Goal: Task Accomplishment & Management: Manage account settings

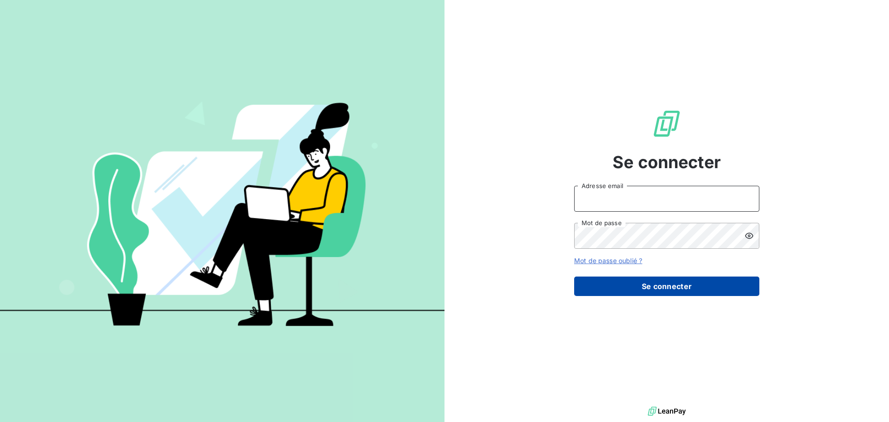
type input "[PERSON_NAME][EMAIL_ADDRESS][DOMAIN_NAME]"
click at [662, 288] on button "Se connecter" at bounding box center [666, 286] width 185 height 19
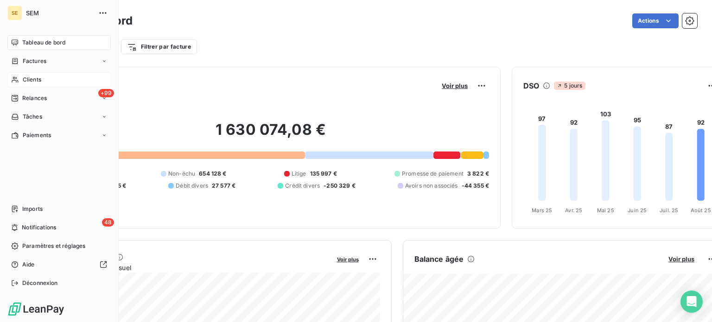
click at [22, 85] on div "Clients" at bounding box center [58, 79] width 103 height 15
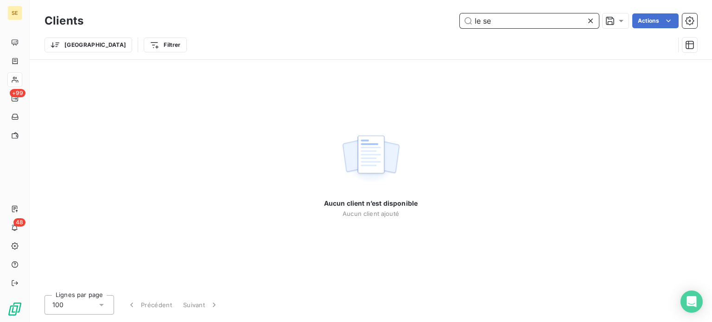
click at [548, 26] on input "le se" at bounding box center [529, 20] width 139 height 15
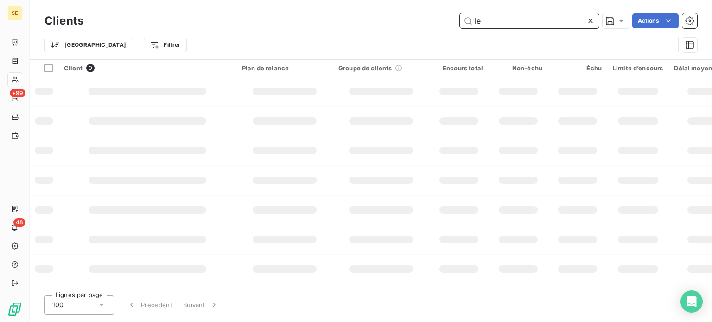
type input "l"
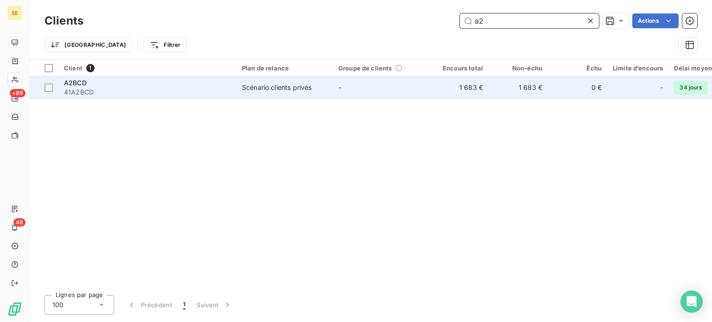
type input "a2"
click at [334, 84] on td "-" at bounding box center [381, 87] width 96 height 22
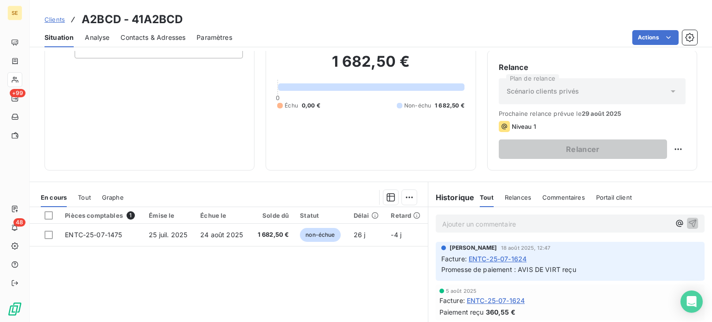
scroll to position [139, 0]
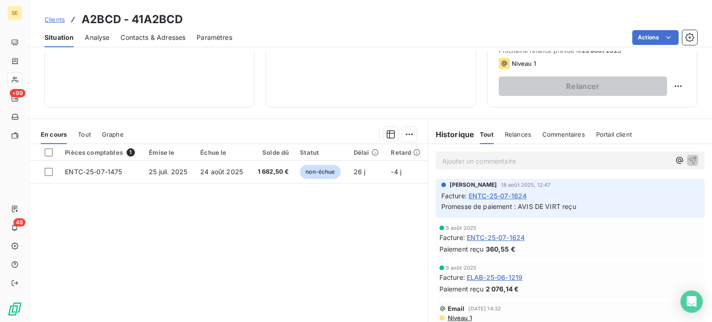
click at [475, 157] on p "Ajouter un commentaire ﻿" at bounding box center [556, 161] width 228 height 12
click at [687, 157] on icon "button" at bounding box center [691, 159] width 9 height 9
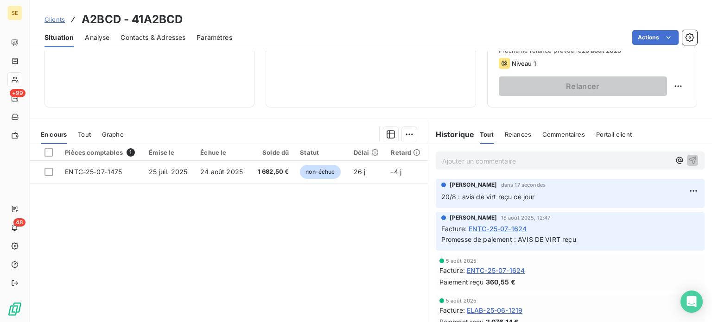
click at [51, 19] on span "Clients" at bounding box center [54, 19] width 20 height 7
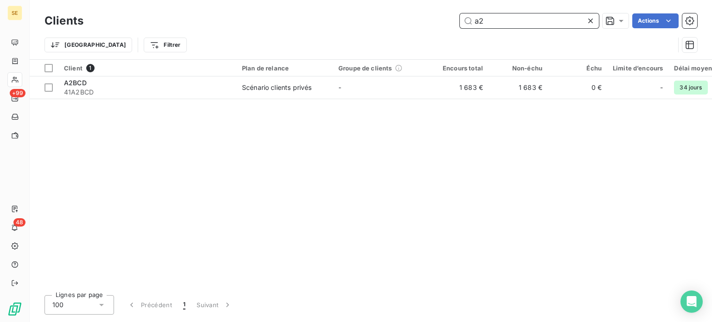
drag, startPoint x: 519, startPoint y: 18, endPoint x: 383, endPoint y: 24, distance: 136.8
click at [383, 24] on div "a2 Actions" at bounding box center [395, 20] width 602 height 15
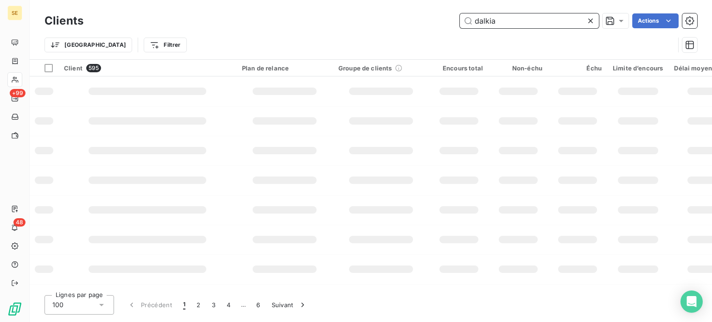
type input "dalkia"
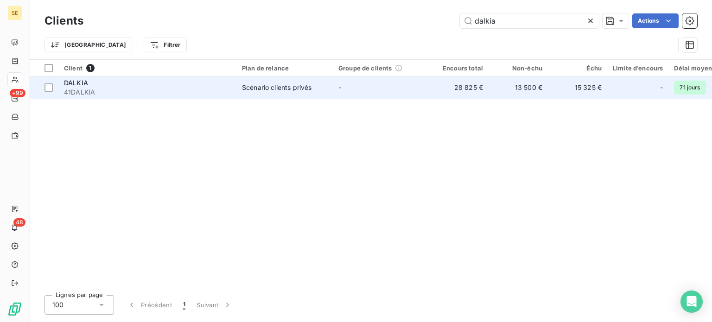
click at [301, 93] on td "Scénario clients privés" at bounding box center [284, 87] width 96 height 22
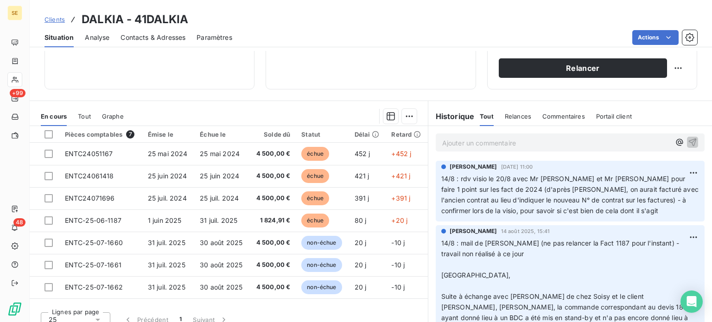
scroll to position [167, 0]
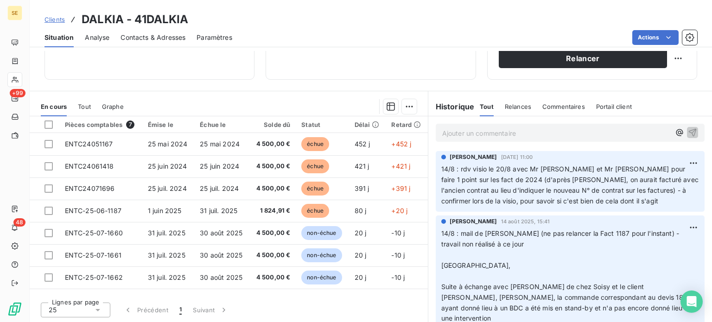
click at [165, 38] on span "Contacts & Adresses" at bounding box center [152, 37] width 65 height 9
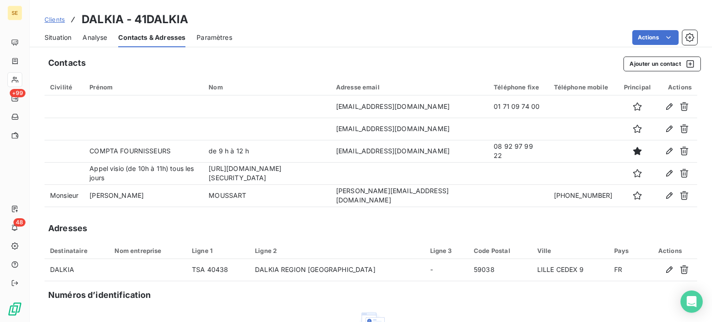
click at [57, 38] on span "Situation" at bounding box center [57, 37] width 27 height 9
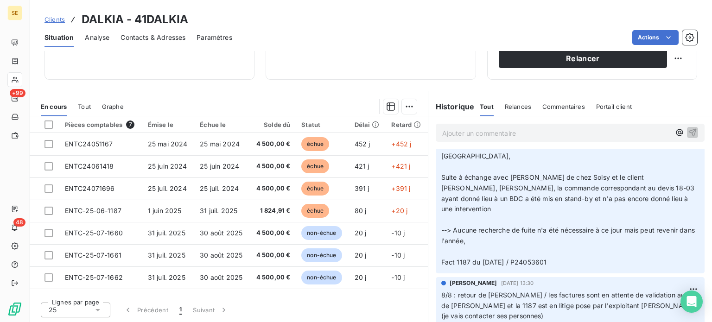
scroll to position [111, 0]
click at [151, 39] on span "Contacts & Adresses" at bounding box center [152, 37] width 65 height 9
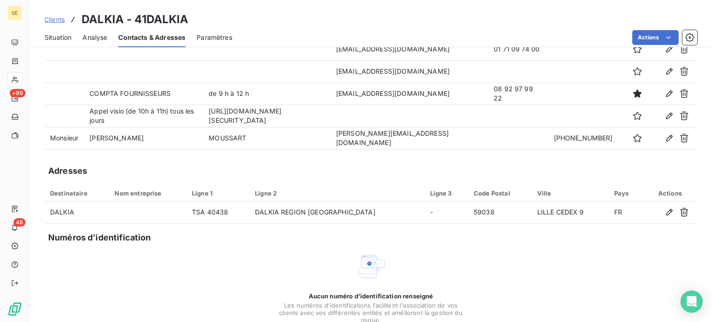
scroll to position [0, 0]
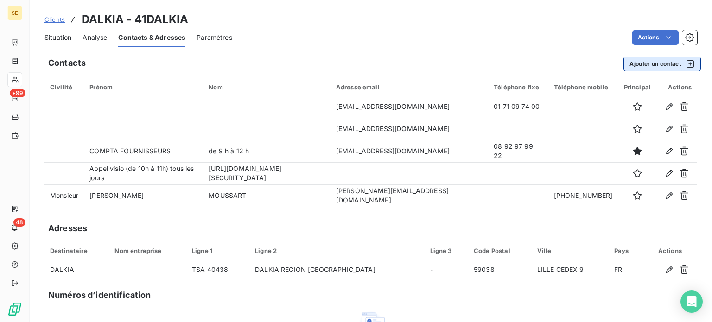
click at [636, 65] on button "Ajouter un contact" at bounding box center [661, 64] width 77 height 15
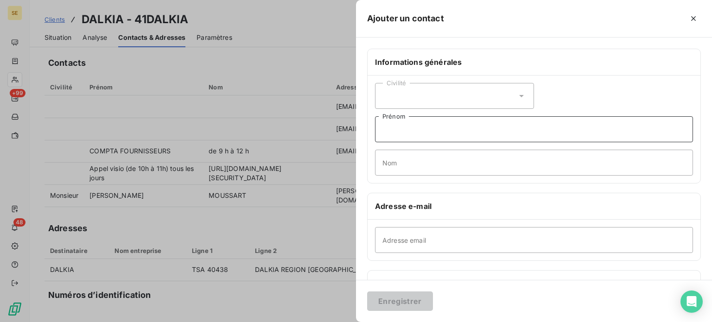
click at [474, 135] on input "Prénom" at bounding box center [534, 129] width 318 height 26
type input "Envoi des factures"
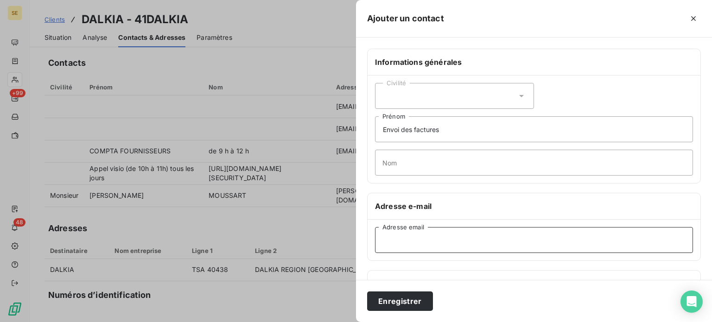
click at [404, 238] on input "Adresse email" at bounding box center [534, 240] width 318 height 26
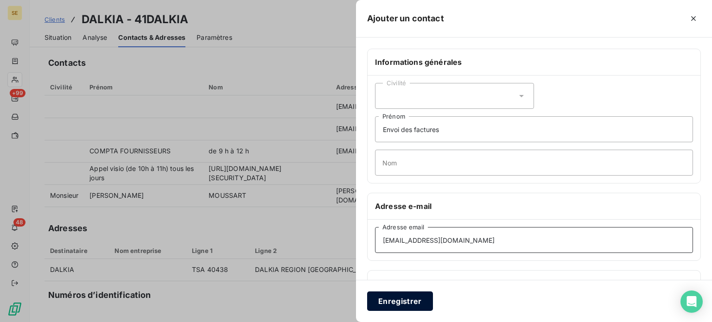
type input "[EMAIL_ADDRESS][DOMAIN_NAME]"
click at [391, 296] on button "Enregistrer" at bounding box center [400, 300] width 66 height 19
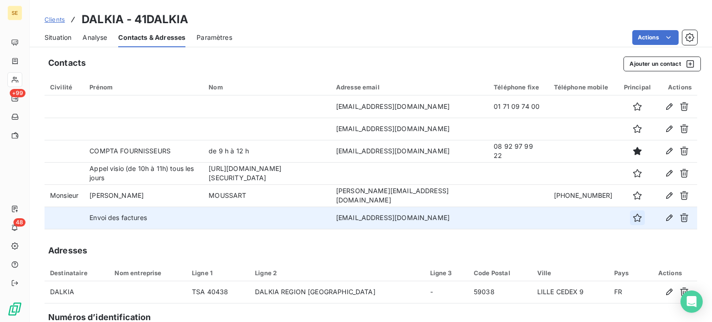
click at [632, 221] on icon "button" at bounding box center [636, 217] width 9 height 9
click at [63, 36] on span "Situation" at bounding box center [57, 37] width 27 height 9
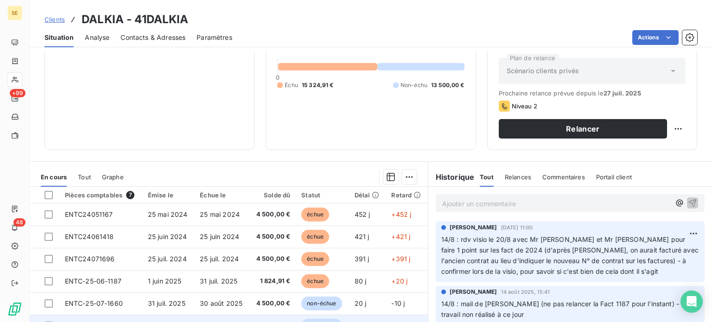
scroll to position [167, 0]
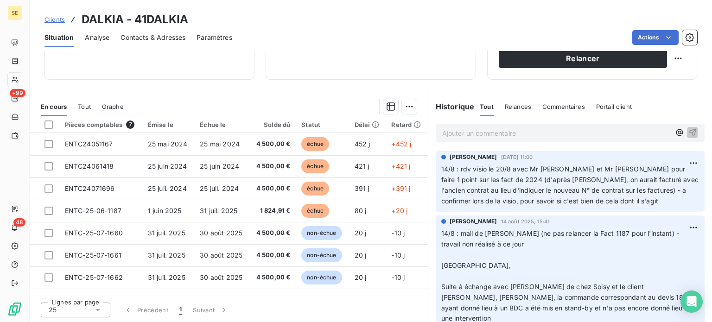
click at [454, 134] on p "Ajouter un commentaire ﻿" at bounding box center [556, 133] width 228 height 12
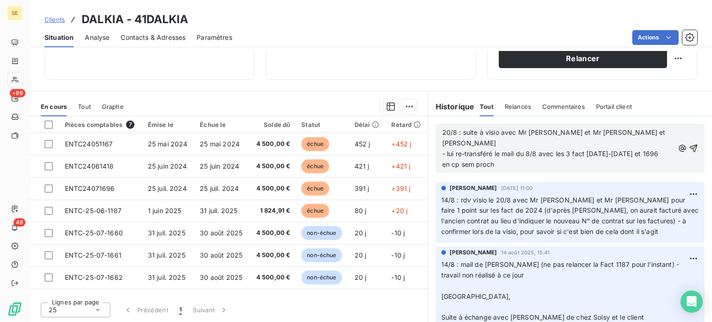
click at [50, 18] on span "Clients" at bounding box center [54, 19] width 20 height 7
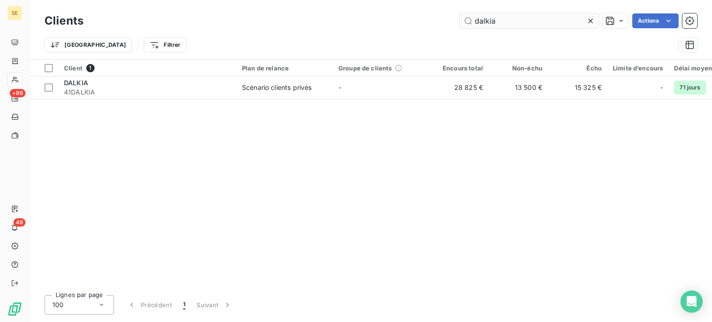
click at [532, 21] on input "dalkia" at bounding box center [529, 20] width 139 height 15
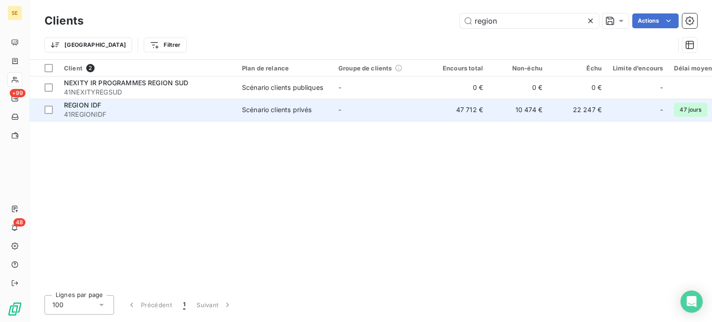
type input "region"
click at [359, 106] on td "-" at bounding box center [381, 110] width 96 height 22
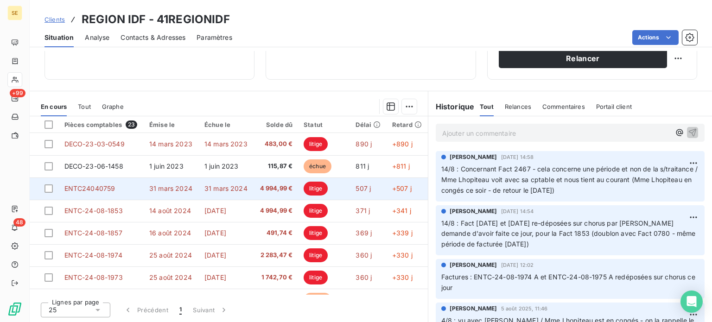
click at [84, 190] on span "ENTC24040759" at bounding box center [89, 188] width 51 height 8
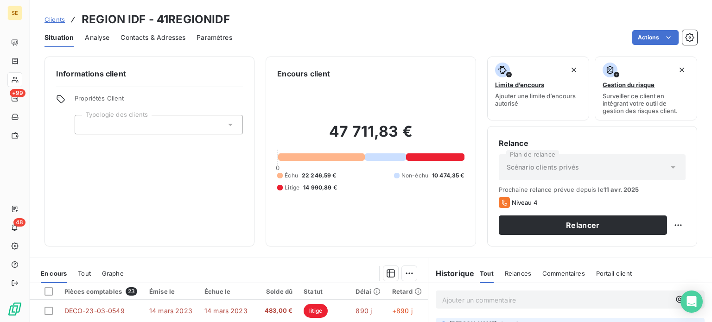
click at [51, 20] on span "Clients" at bounding box center [54, 19] width 20 height 7
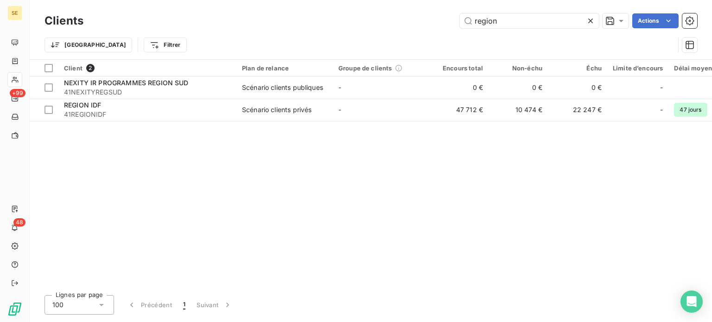
drag, startPoint x: 519, startPoint y: 21, endPoint x: 368, endPoint y: 14, distance: 151.2
click at [369, 12] on div "Clients region Actions" at bounding box center [370, 20] width 652 height 19
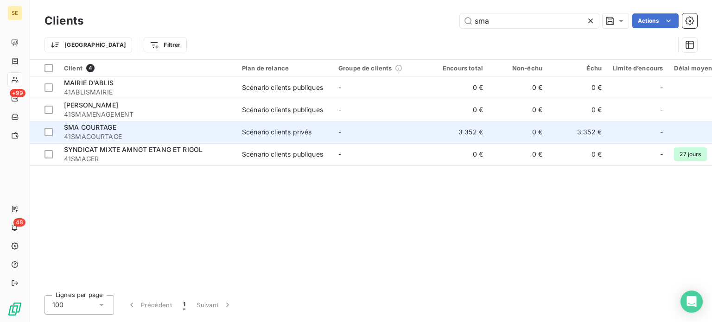
type input "sma"
click at [137, 130] on div "SMA COURTAGE" at bounding box center [147, 127] width 167 height 9
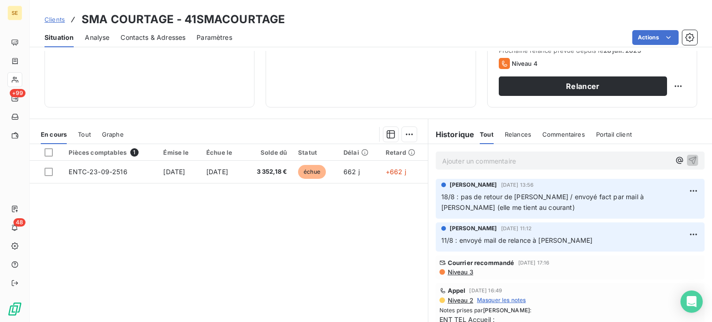
scroll to position [167, 0]
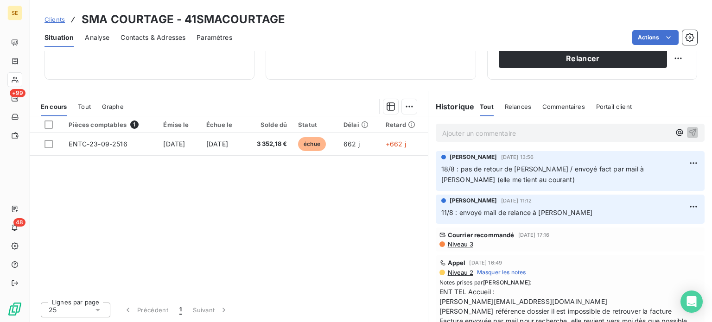
click at [172, 36] on span "Contacts & Adresses" at bounding box center [152, 37] width 65 height 9
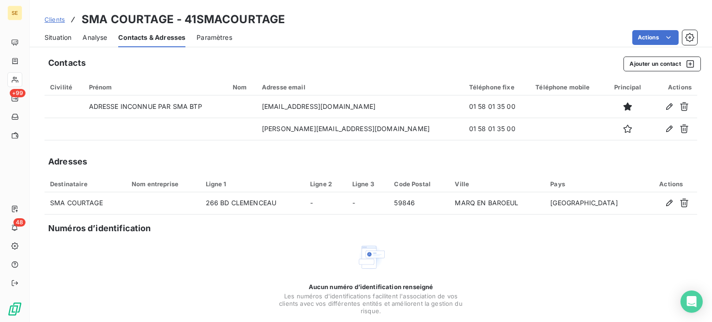
click at [61, 39] on span "Situation" at bounding box center [57, 37] width 27 height 9
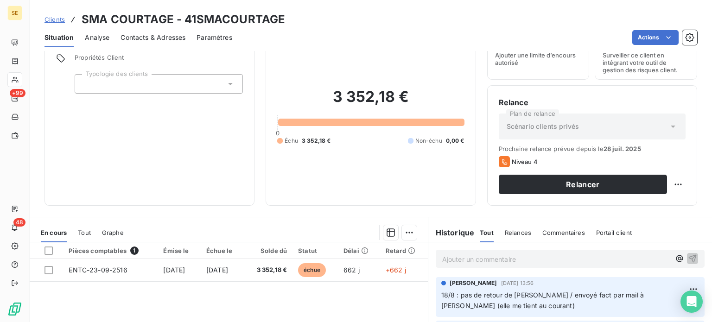
scroll to position [139, 0]
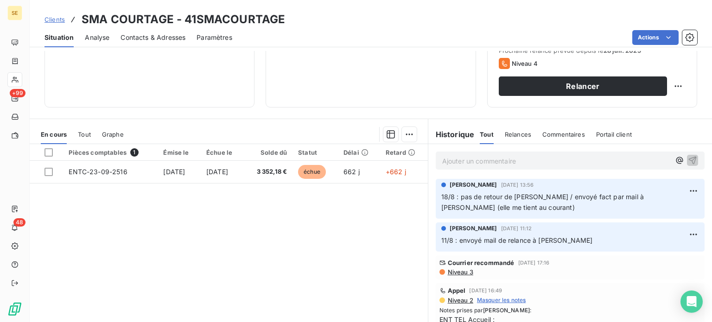
click at [448, 162] on p "Ajouter un commentaire ﻿" at bounding box center [556, 161] width 228 height 12
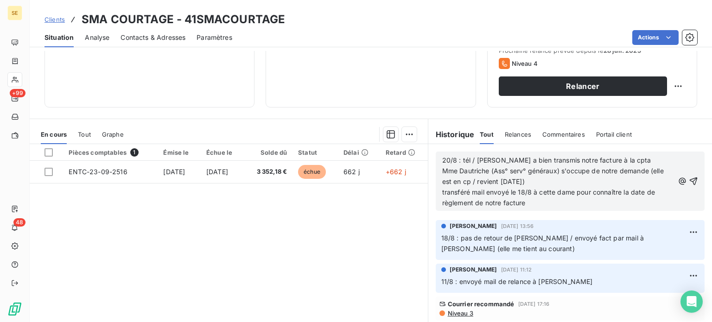
click at [468, 161] on span "20/8 : tél / [PERSON_NAME] a bien transmis notre facture à la cpta Mme Dautrich…" at bounding box center [553, 181] width 223 height 50
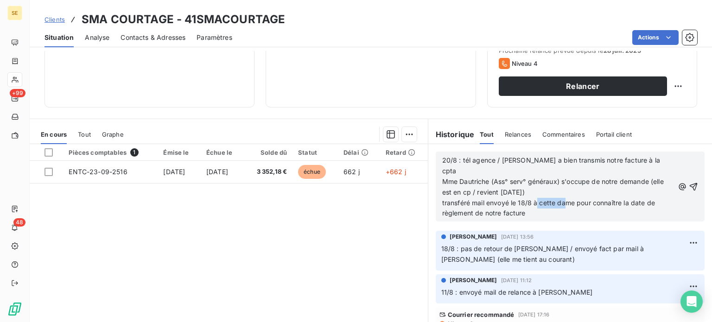
drag, startPoint x: 568, startPoint y: 200, endPoint x: 539, endPoint y: 199, distance: 29.2
click at [539, 199] on span "20/8 : tél agence / [PERSON_NAME] a bien transmis notre facture à la cpta Mme D…" at bounding box center [553, 186] width 223 height 61
click at [608, 211] on p "20/8 : tél agence / [PERSON_NAME] a bien transmis notre facture à la cpta Mme D…" at bounding box center [558, 186] width 232 height 63
click at [688, 187] on icon "button" at bounding box center [692, 186] width 9 height 9
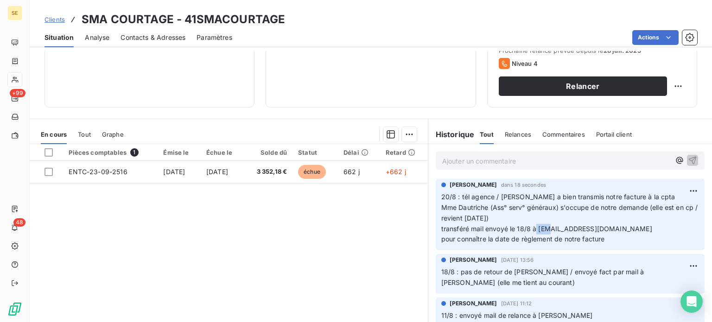
drag, startPoint x: 535, startPoint y: 228, endPoint x: 547, endPoint y: 228, distance: 11.1
click at [547, 228] on span "20/8 : tél agence / [PERSON_NAME] a bien transmis notre facture à la cpta Mme D…" at bounding box center [570, 218] width 258 height 50
drag, startPoint x: 534, startPoint y: 227, endPoint x: 621, endPoint y: 228, distance: 86.6
click at [621, 228] on span "20/8 : tél agence / [PERSON_NAME] a bien transmis notre facture à la cpta Mme D…" at bounding box center [570, 218] width 258 height 50
copy span "[EMAIL_ADDRESS][DOMAIN_NAME]"
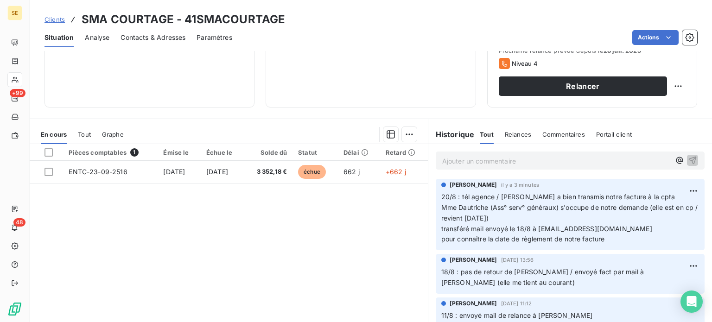
click at [634, 239] on p "20/8 : tél agence / [PERSON_NAME] a bien transmis notre facture à la cpta Mme D…" at bounding box center [570, 218] width 258 height 53
click at [56, 19] on span "Clients" at bounding box center [54, 19] width 20 height 7
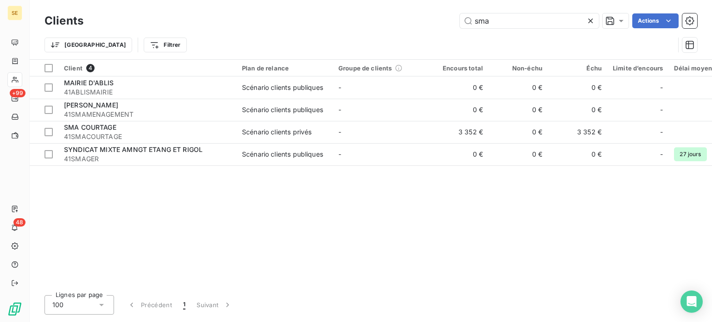
drag, startPoint x: 502, startPoint y: 21, endPoint x: 398, endPoint y: 16, distance: 103.4
click at [398, 16] on div "sma Actions" at bounding box center [395, 20] width 602 height 15
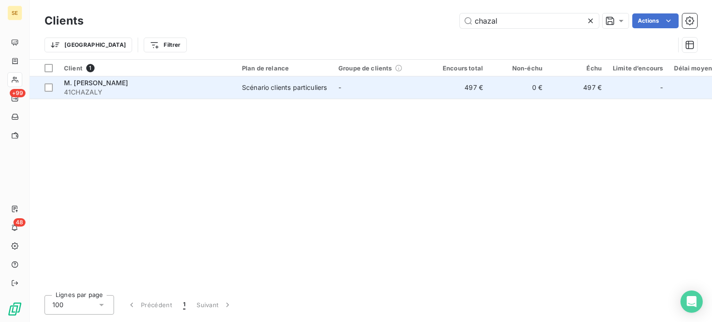
type input "chazal"
click at [323, 83] on div "Scénario clients particuliers" at bounding box center [284, 87] width 85 height 9
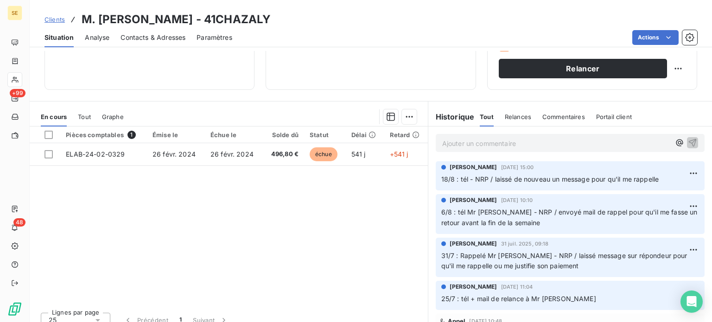
scroll to position [167, 0]
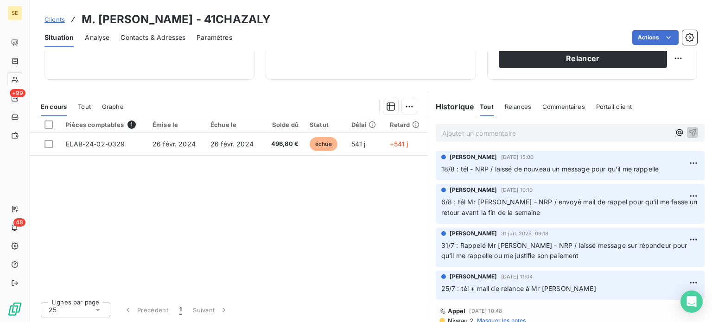
click at [53, 18] on span "Clients" at bounding box center [54, 19] width 20 height 7
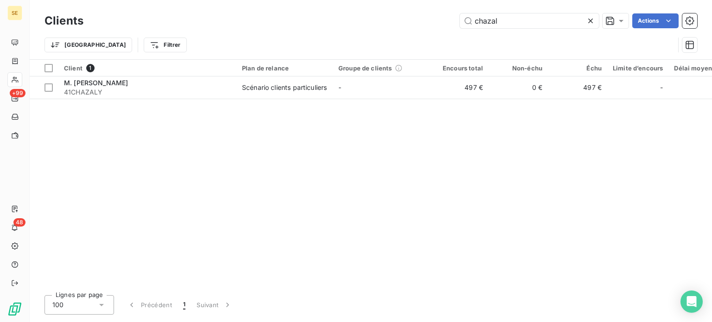
drag, startPoint x: 523, startPoint y: 16, endPoint x: 381, endPoint y: 17, distance: 141.8
click at [383, 18] on div "chazal Actions" at bounding box center [395, 20] width 602 height 15
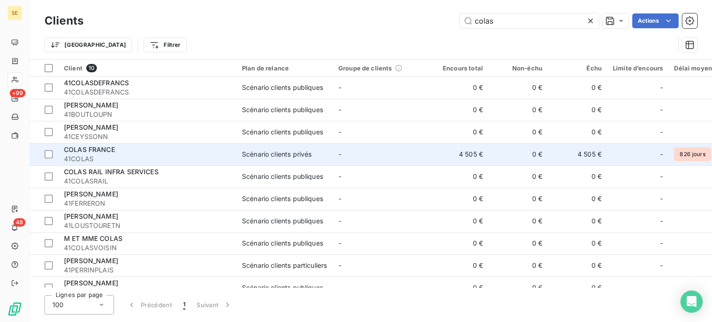
type input "colas"
click at [178, 160] on span "41COLAS" at bounding box center [147, 158] width 167 height 9
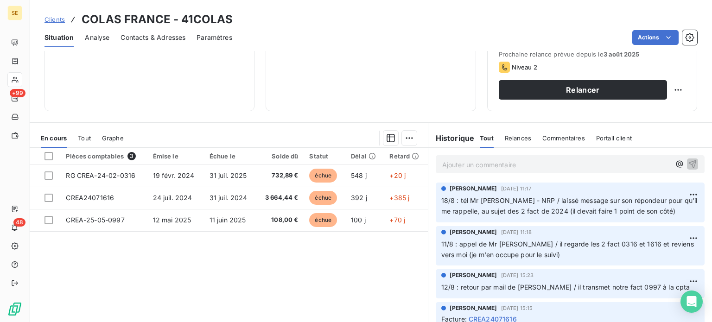
scroll to position [139, 0]
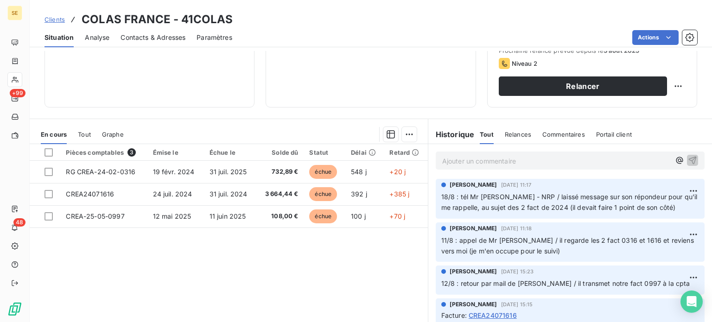
click at [135, 35] on span "Contacts & Adresses" at bounding box center [152, 37] width 65 height 9
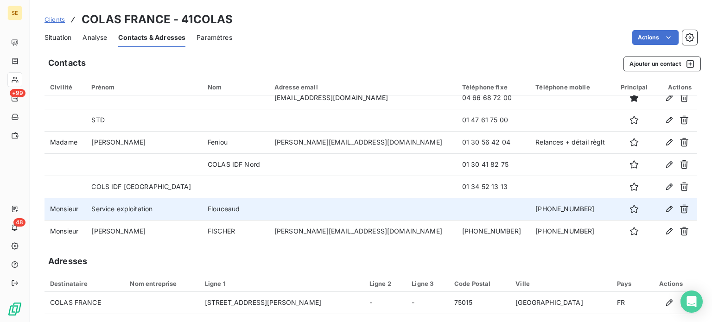
scroll to position [11, 0]
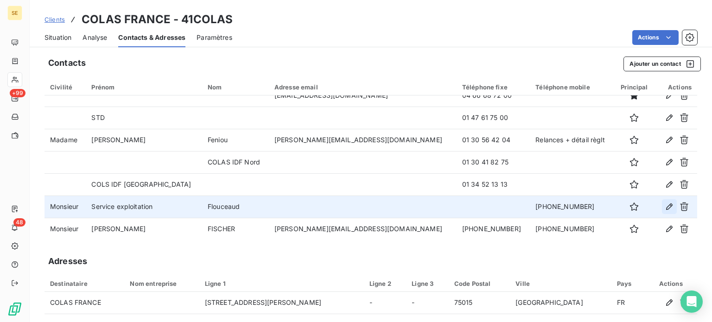
click at [664, 203] on icon "button" at bounding box center [668, 206] width 9 height 9
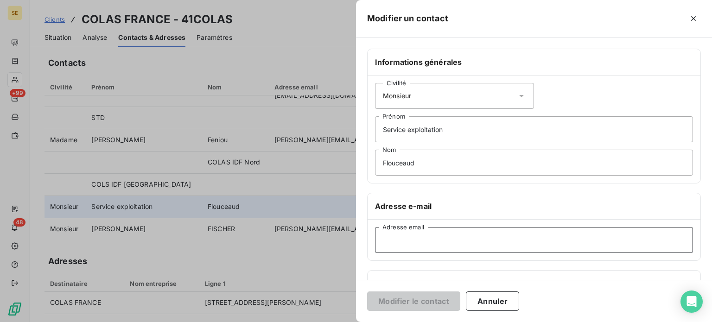
drag, startPoint x: 409, startPoint y: 246, endPoint x: 414, endPoint y: 244, distance: 5.3
click at [409, 246] on input "Adresse email" at bounding box center [534, 240] width 318 height 26
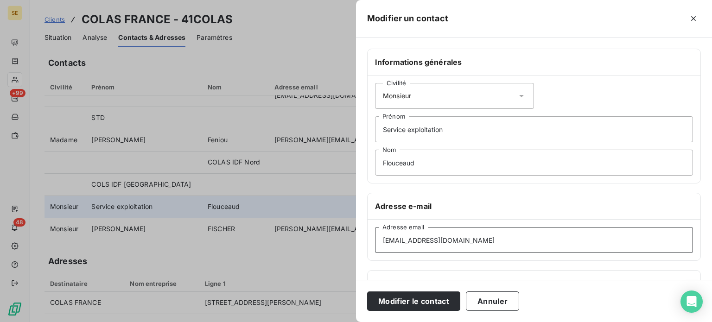
type input "[EMAIL_ADDRESS][DOMAIN_NAME]"
click at [367, 291] on button "Modifier le contact" at bounding box center [413, 300] width 93 height 19
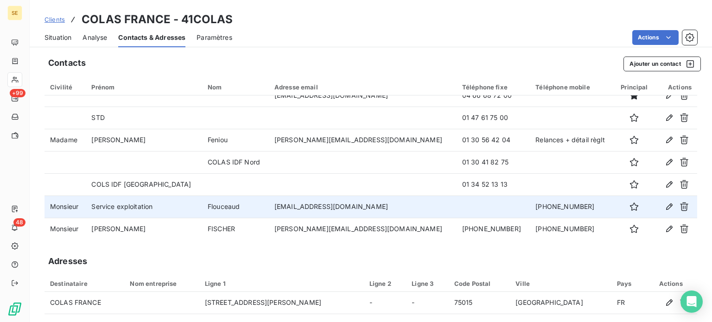
click at [67, 37] on span "Situation" at bounding box center [57, 37] width 27 height 9
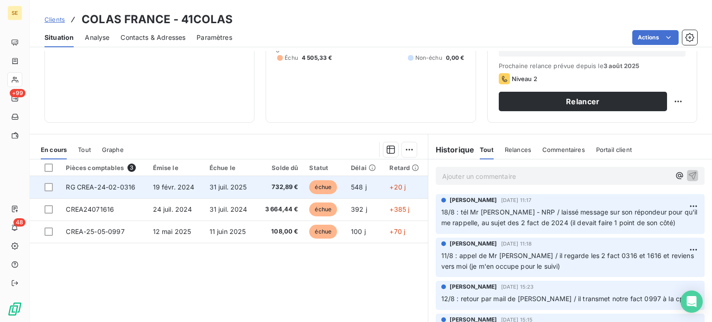
scroll to position [139, 0]
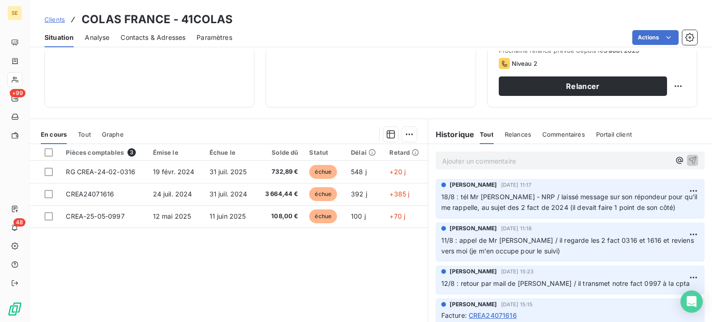
click at [83, 133] on span "Tout" at bounding box center [84, 134] width 13 height 7
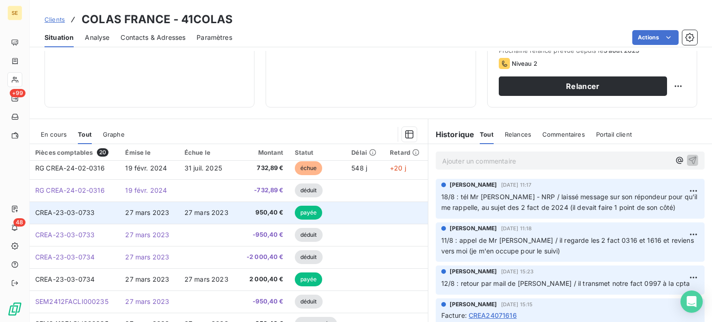
scroll to position [46, 0]
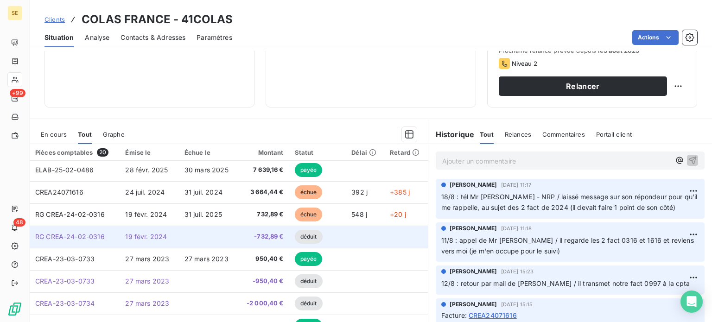
click at [86, 236] on span "RG CREA-24-02-0316" at bounding box center [69, 237] width 69 height 8
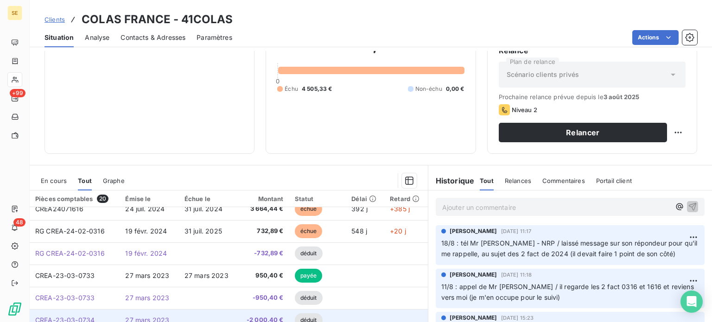
scroll to position [46, 0]
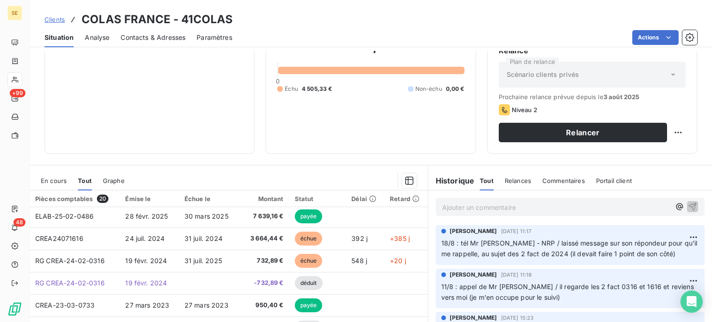
click at [57, 179] on span "En cours" at bounding box center [54, 180] width 26 height 7
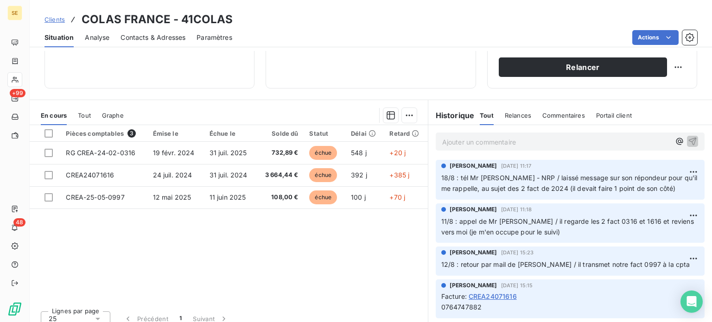
scroll to position [167, 0]
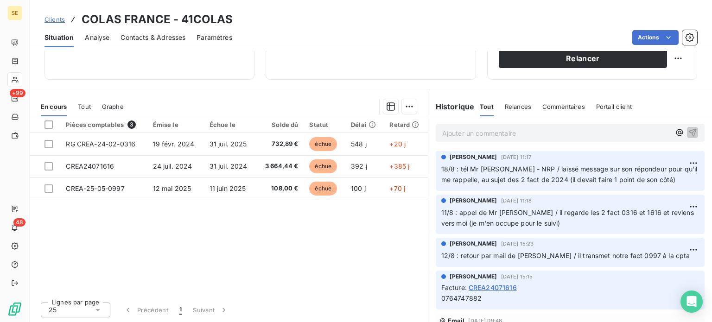
click at [173, 37] on span "Contacts & Adresses" at bounding box center [152, 37] width 65 height 9
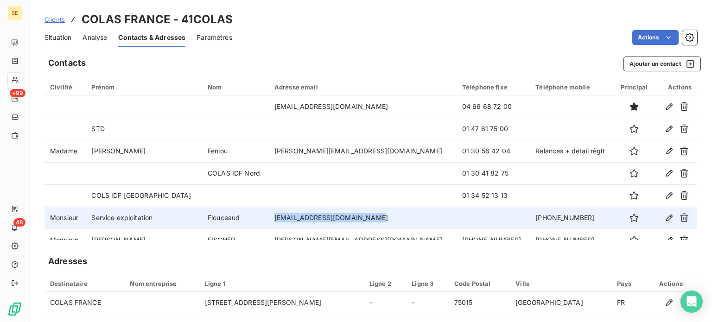
drag, startPoint x: 276, startPoint y: 217, endPoint x: 369, endPoint y: 222, distance: 92.8
click at [369, 222] on td "[EMAIL_ADDRESS][DOMAIN_NAME]" at bounding box center [363, 218] width 188 height 22
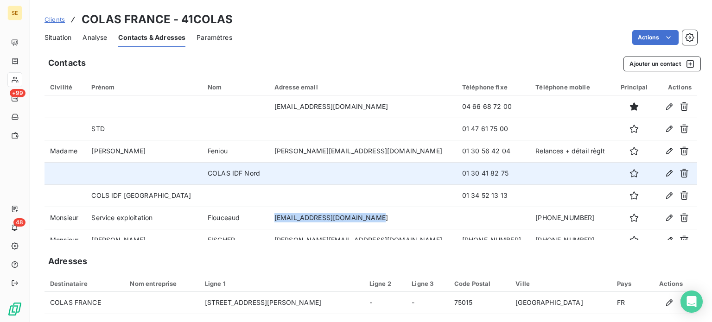
copy td "[EMAIL_ADDRESS][DOMAIN_NAME]"
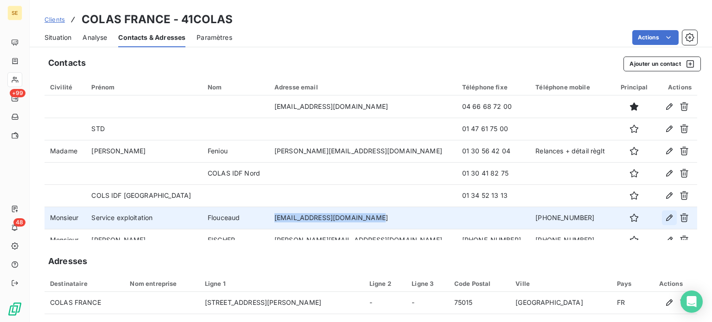
click at [664, 219] on icon "button" at bounding box center [668, 217] width 9 height 9
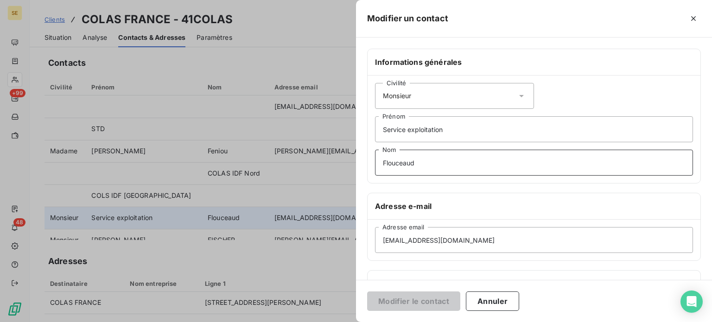
click at [401, 166] on input "Flouceaud" at bounding box center [534, 163] width 318 height 26
type input "Floucaud"
click at [367, 291] on button "Modifier le contact" at bounding box center [413, 300] width 93 height 19
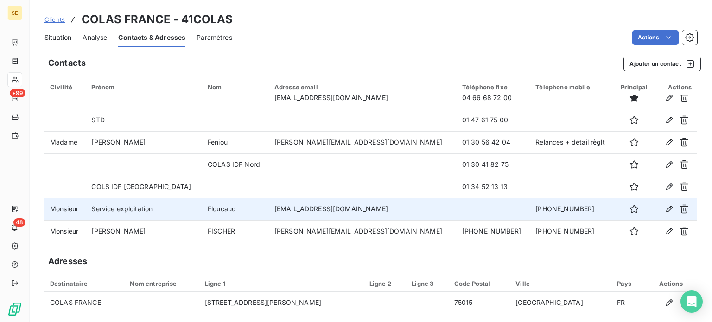
scroll to position [11, 0]
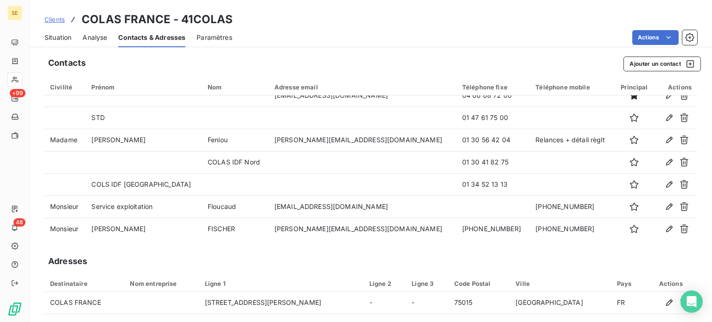
click at [61, 39] on span "Situation" at bounding box center [57, 37] width 27 height 9
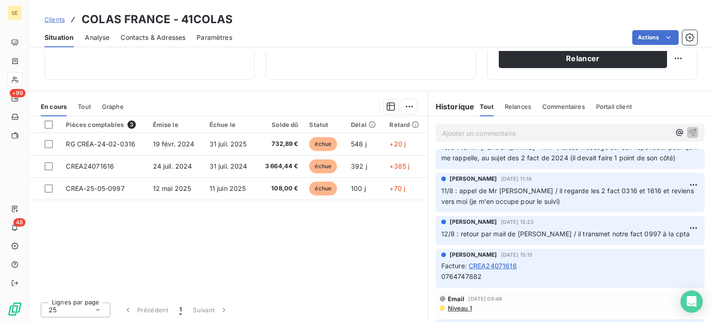
scroll to position [0, 0]
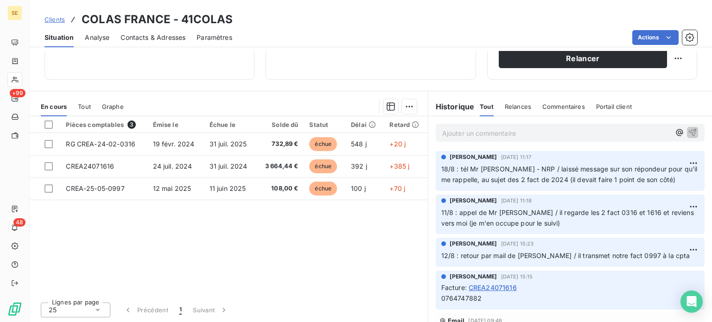
click at [83, 104] on span "Tout" at bounding box center [84, 106] width 13 height 7
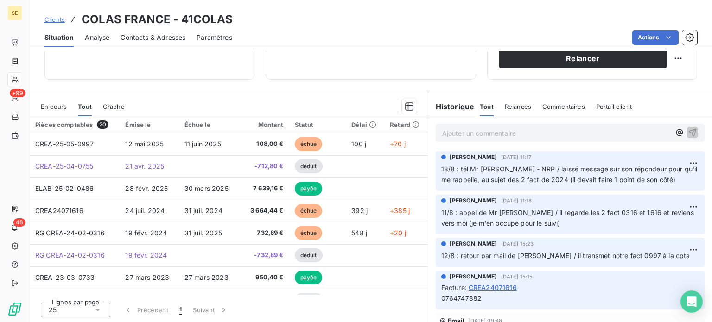
click at [62, 105] on span "En cours" at bounding box center [54, 106] width 26 height 7
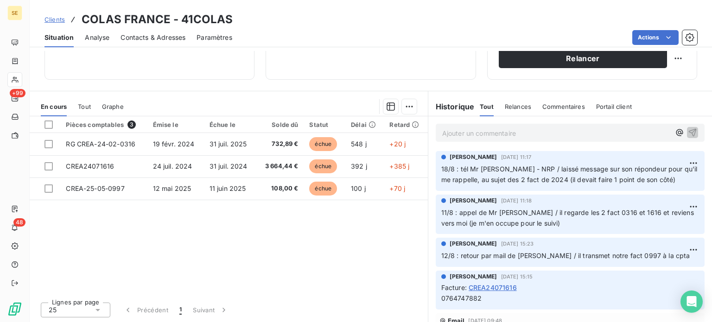
click at [86, 103] on span "Tout" at bounding box center [84, 106] width 13 height 7
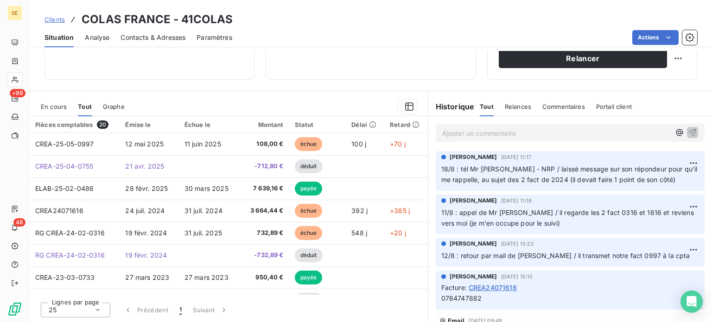
click at [45, 107] on span "En cours" at bounding box center [54, 106] width 26 height 7
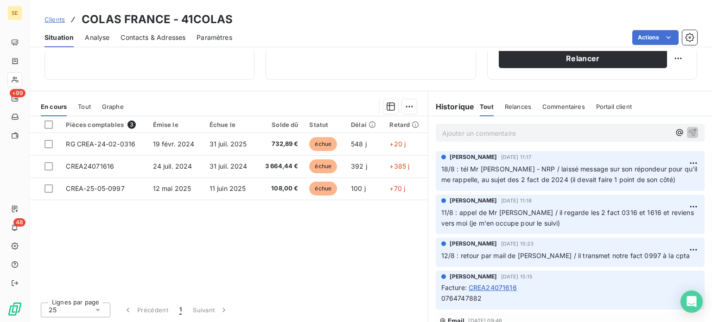
click at [55, 18] on span "Clients" at bounding box center [54, 19] width 20 height 7
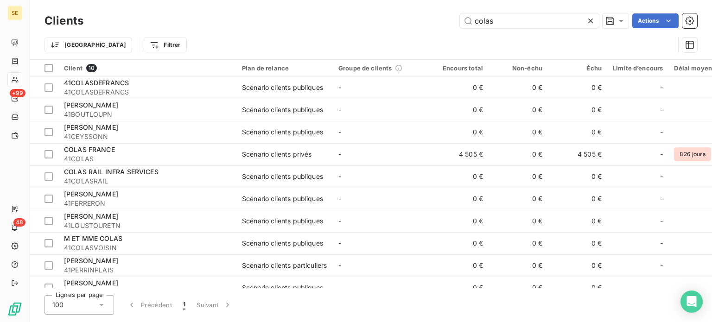
drag, startPoint x: 498, startPoint y: 23, endPoint x: 424, endPoint y: 15, distance: 73.6
click at [424, 15] on div "colas Actions" at bounding box center [395, 20] width 602 height 15
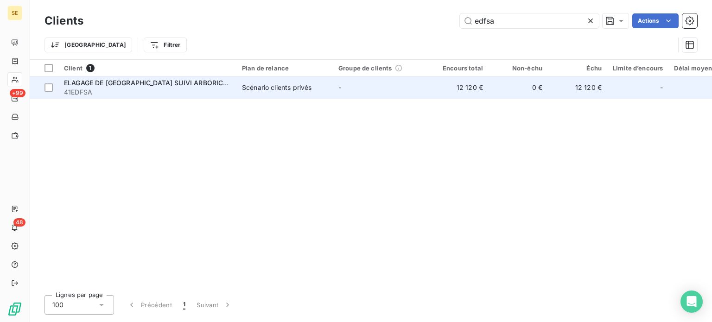
type input "edfsa"
click at [204, 93] on span "41EDFSA" at bounding box center [147, 92] width 167 height 9
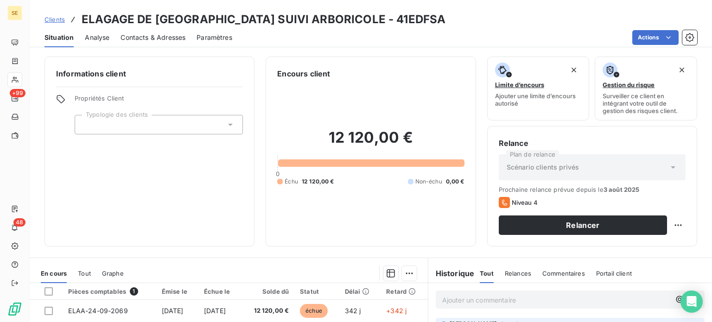
click at [139, 40] on span "Contacts & Adresses" at bounding box center [152, 37] width 65 height 9
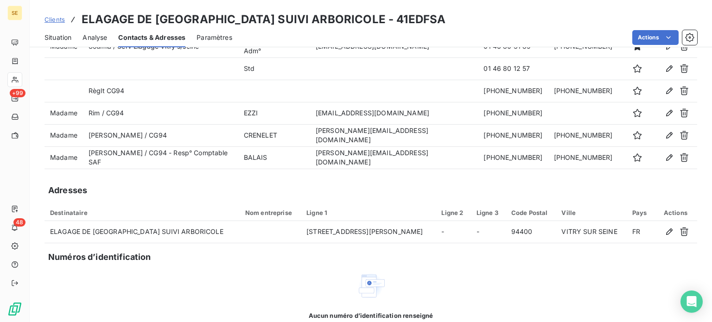
scroll to position [46, 0]
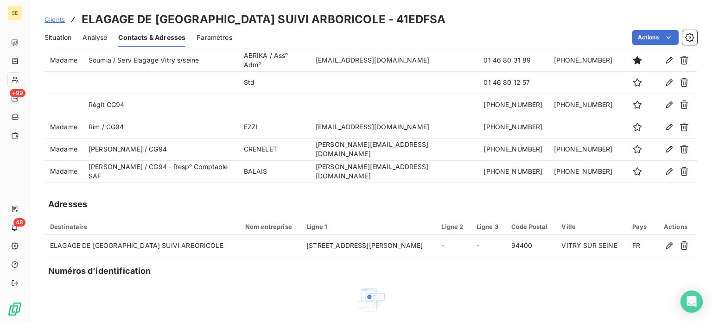
click at [63, 35] on span "Situation" at bounding box center [57, 37] width 27 height 9
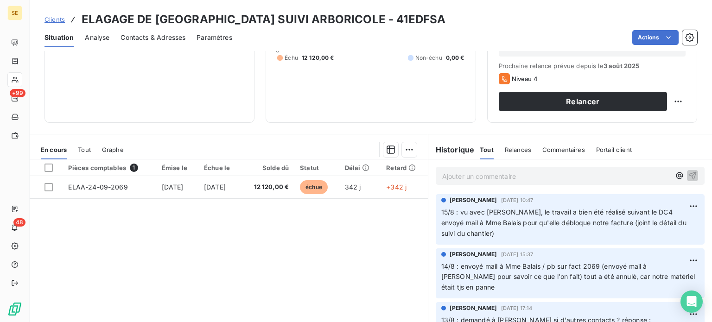
scroll to position [139, 0]
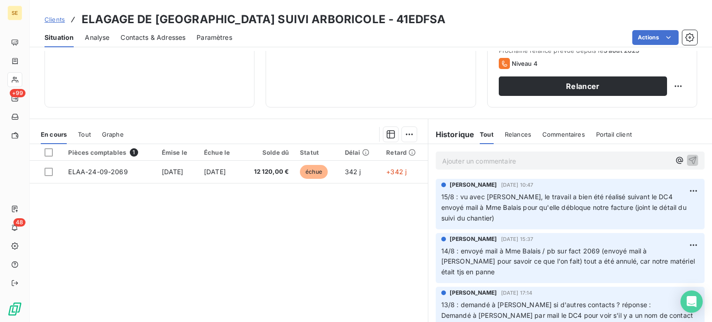
click at [458, 156] on p "Ajouter un commentaire ﻿" at bounding box center [556, 161] width 228 height 12
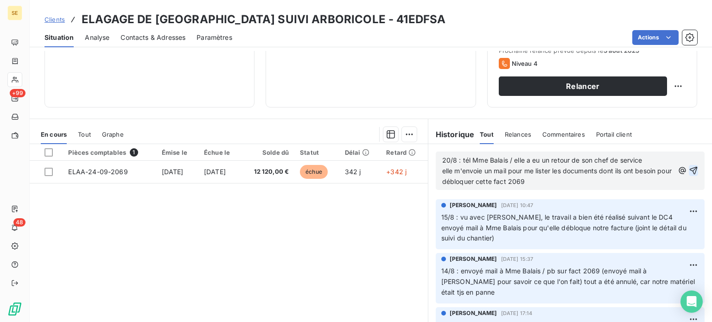
click at [688, 170] on icon "button" at bounding box center [692, 170] width 9 height 9
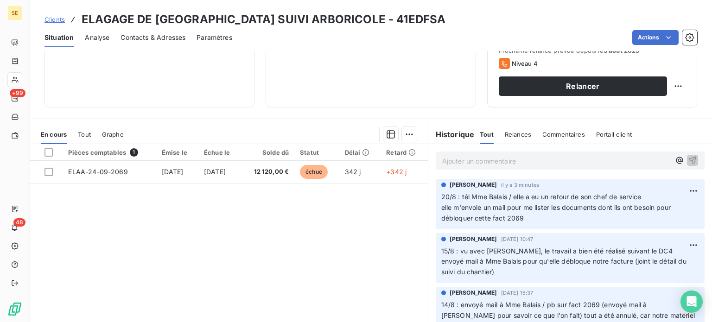
click at [59, 16] on span "Clients" at bounding box center [54, 19] width 20 height 7
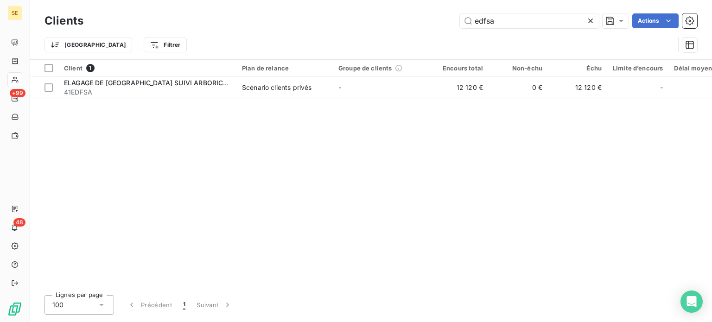
drag, startPoint x: 519, startPoint y: 24, endPoint x: 354, endPoint y: 22, distance: 164.9
click at [358, 18] on div "edfsa Actions" at bounding box center [395, 20] width 602 height 15
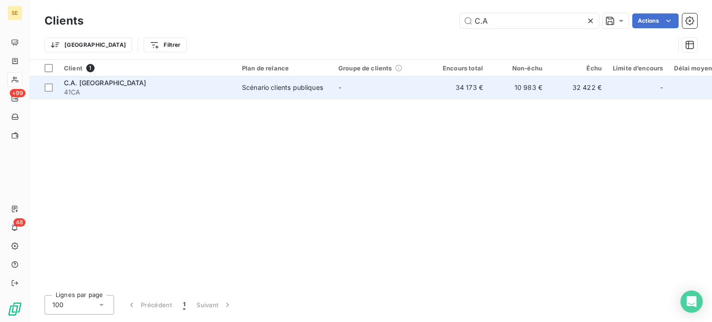
type input "C.A"
click at [297, 85] on div "Scénario clients publiques" at bounding box center [282, 87] width 81 height 9
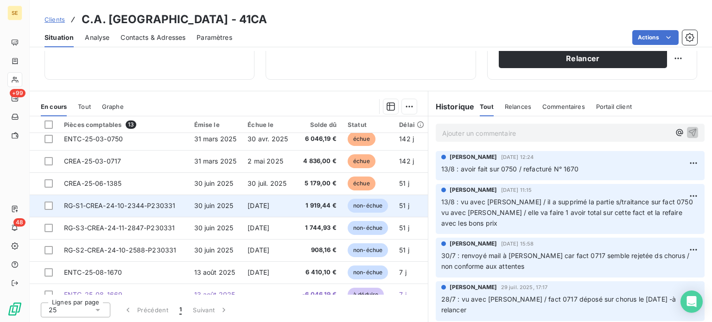
scroll to position [131, 0]
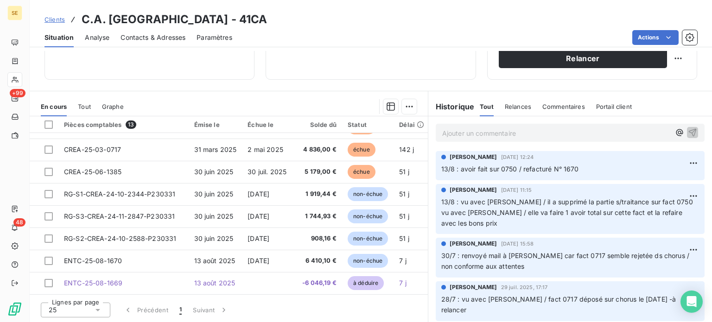
click at [52, 18] on span "Clients" at bounding box center [54, 19] width 20 height 7
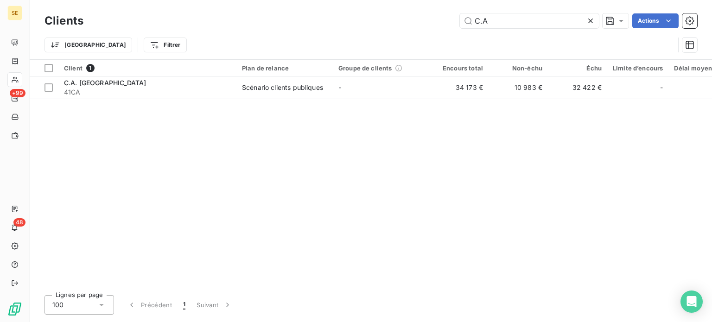
drag, startPoint x: 504, startPoint y: 20, endPoint x: 395, endPoint y: 19, distance: 109.8
click at [402, 24] on div "C.A Actions" at bounding box center [395, 20] width 602 height 15
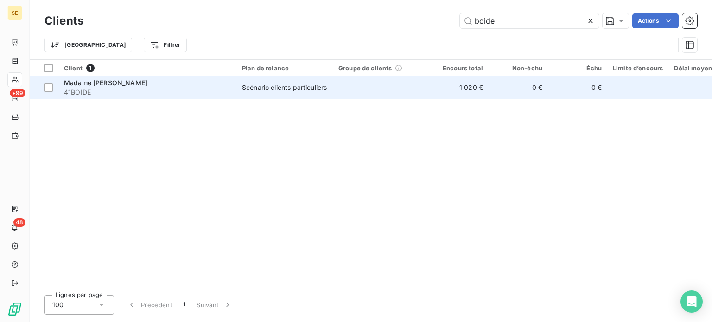
type input "boide"
click at [138, 84] on div "Madame [PERSON_NAME]" at bounding box center [147, 82] width 167 height 9
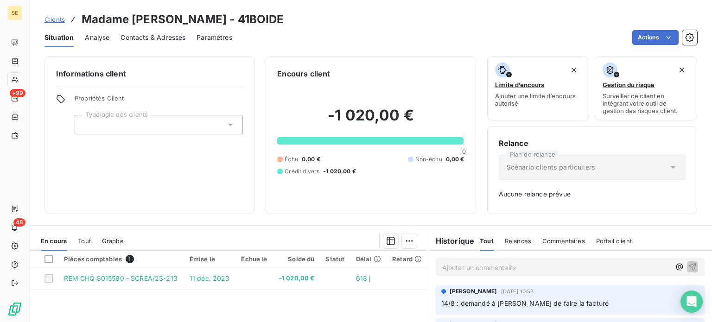
click at [57, 19] on span "Clients" at bounding box center [54, 19] width 20 height 7
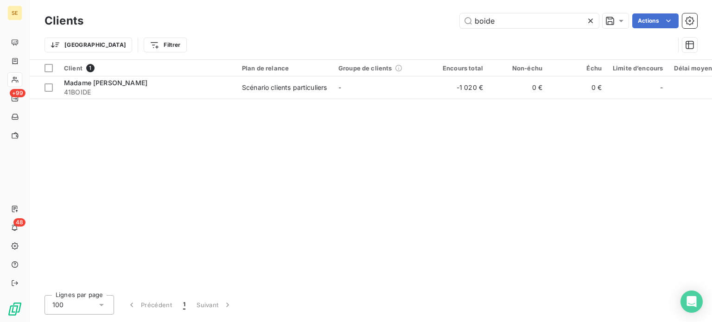
drag, startPoint x: 508, startPoint y: 19, endPoint x: 383, endPoint y: 25, distance: 124.8
click at [384, 25] on div "boide Actions" at bounding box center [395, 20] width 602 height 15
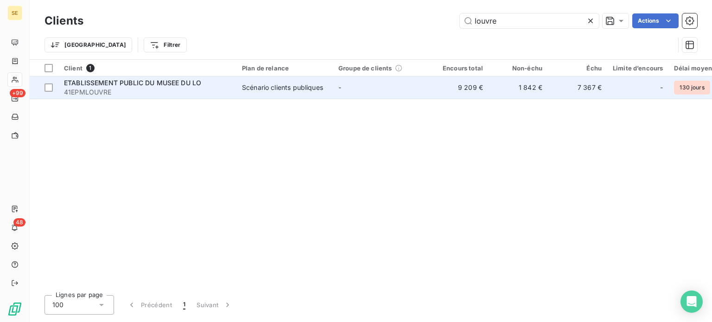
type input "louvre"
click at [220, 88] on span "41EPMLOUVRE" at bounding box center [147, 92] width 167 height 9
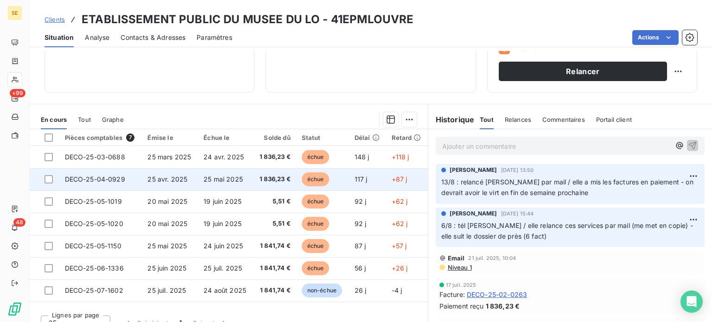
scroll to position [167, 0]
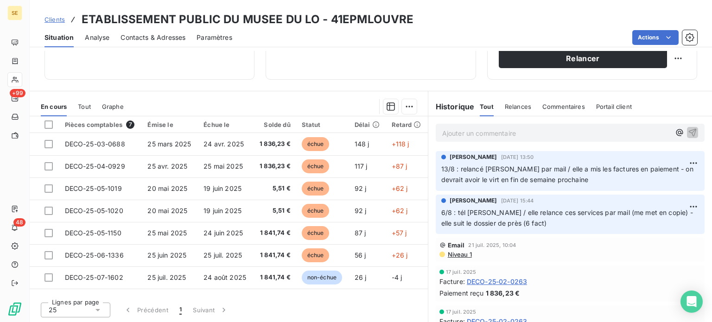
click at [45, 19] on span "Clients" at bounding box center [54, 19] width 20 height 7
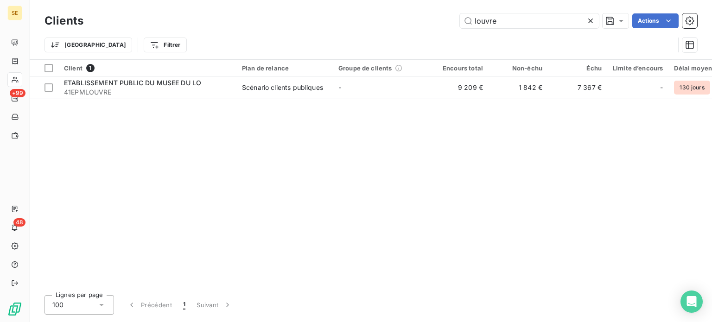
drag, startPoint x: 532, startPoint y: 19, endPoint x: 395, endPoint y: 19, distance: 137.1
click at [396, 19] on div "louvre Actions" at bounding box center [395, 20] width 602 height 15
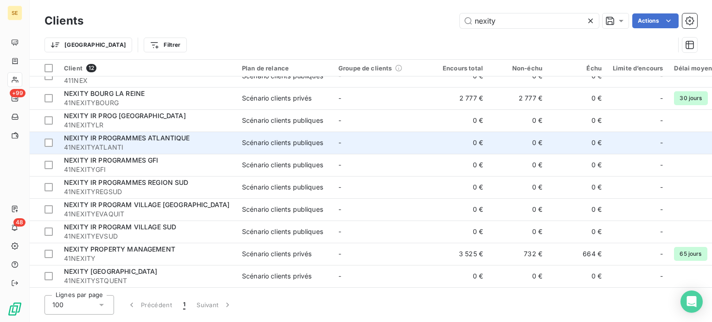
scroll to position [59, 0]
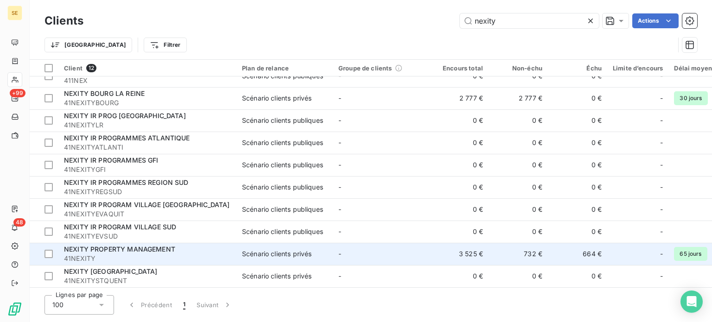
type input "nexity"
click at [234, 247] on td "NEXITY PROPERTY MANAGEMENT 41NEXITY" at bounding box center [147, 254] width 178 height 22
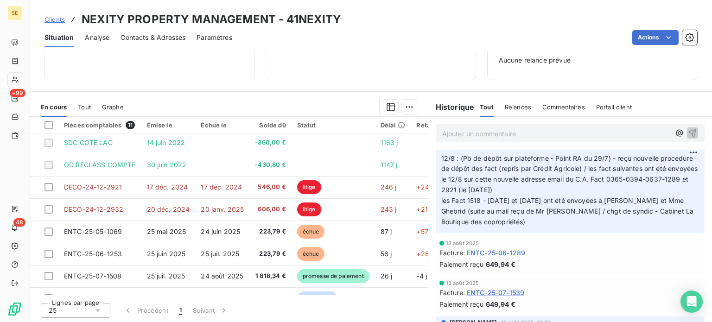
scroll to position [185, 0]
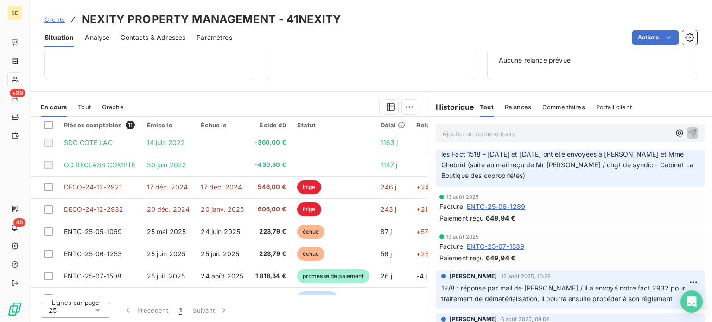
click at [143, 37] on span "Contacts & Adresses" at bounding box center [152, 37] width 65 height 9
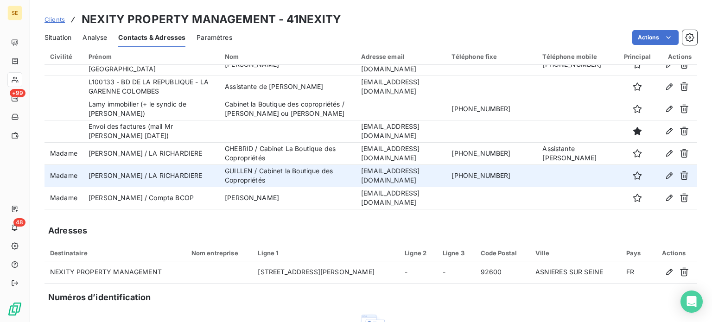
scroll to position [46, 0]
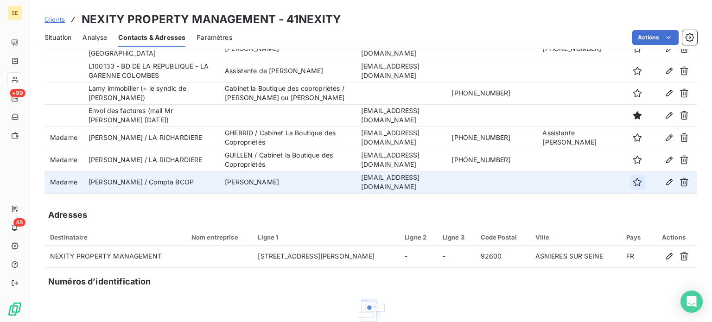
click at [632, 183] on icon "button" at bounding box center [636, 181] width 9 height 9
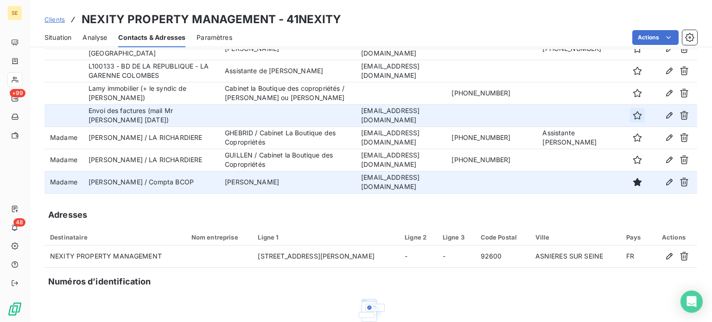
click at [630, 119] on button "button" at bounding box center [637, 115] width 15 height 15
click at [666, 183] on icon "button" at bounding box center [669, 182] width 6 height 6
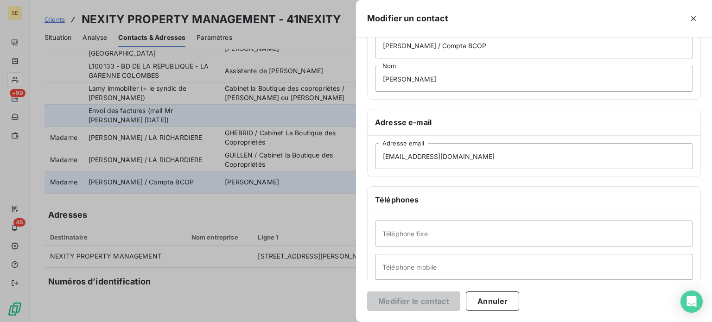
scroll to position [93, 0]
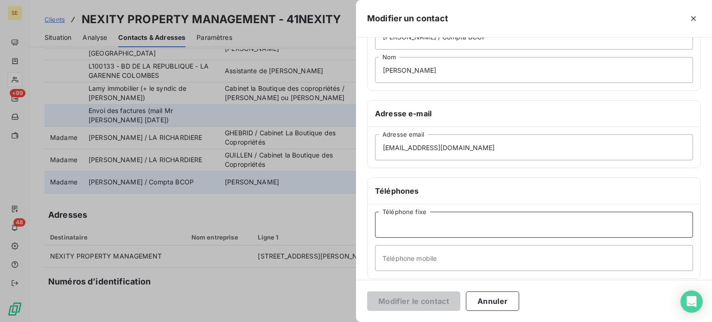
click at [428, 221] on input "Téléphone fixe" at bounding box center [534, 225] width 318 height 26
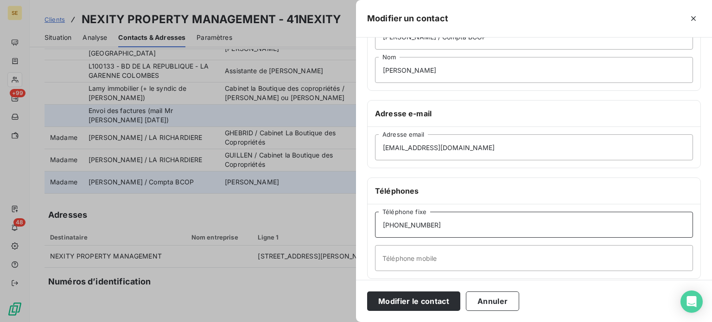
type input "[PHONE_NUMBER]"
click at [367, 291] on button "Modifier le contact" at bounding box center [413, 300] width 93 height 19
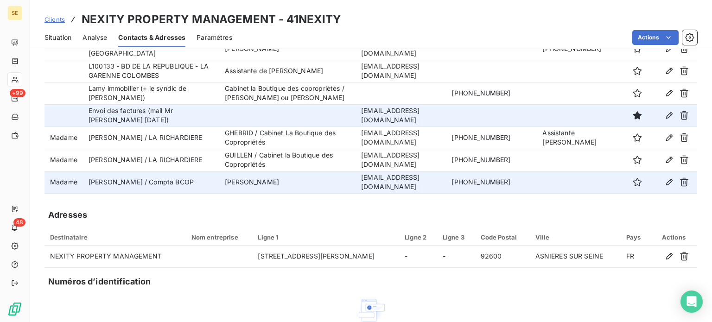
click at [53, 33] on span "Situation" at bounding box center [57, 37] width 27 height 9
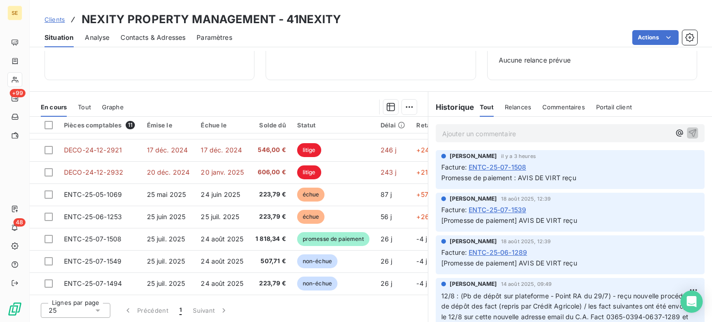
scroll to position [0, 0]
click at [457, 133] on p "Ajouter un commentaire ﻿" at bounding box center [556, 134] width 228 height 12
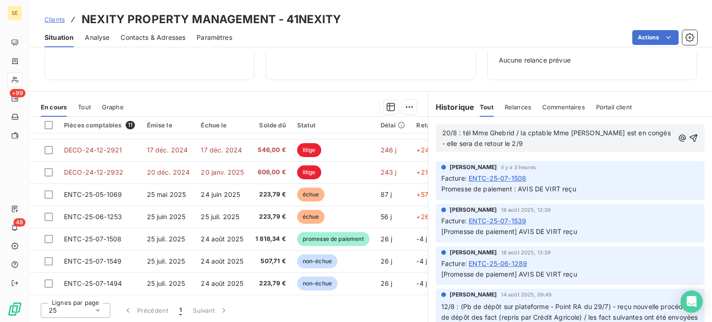
click at [516, 132] on span "20/8 : tél Mme Ghebrid / la cptable Mme [PERSON_NAME] est en congés - elle sera…" at bounding box center [557, 138] width 230 height 19
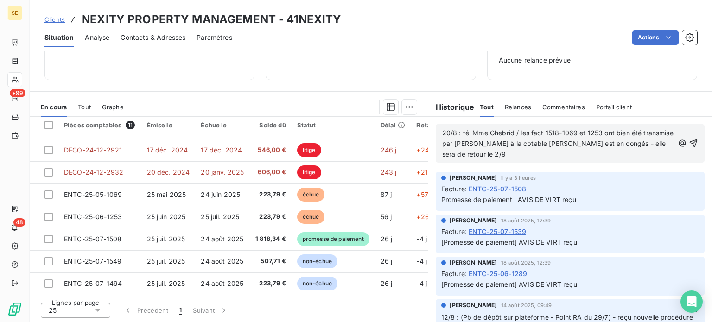
click at [599, 145] on span "20/8 : tél Mme Ghebrid / les fact 1518-1069 et 1253 ont bien été transmise par …" at bounding box center [558, 143] width 233 height 29
click at [552, 160] on p "20/8 : tél Mme Ghebrid / les fact 1518-1069 et 1253 ont bien été transmise par …" at bounding box center [558, 144] width 232 height 32
click at [161, 34] on span "Contacts & Adresses" at bounding box center [152, 37] width 65 height 9
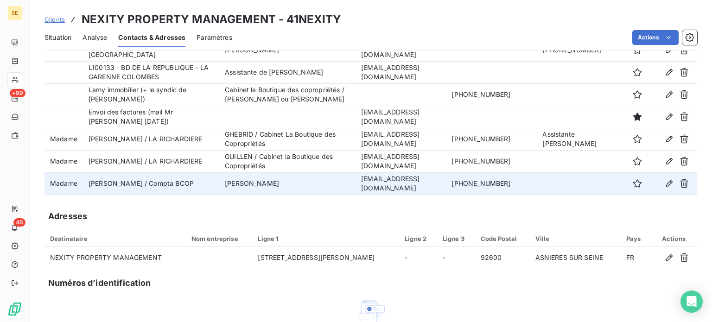
scroll to position [40, 0]
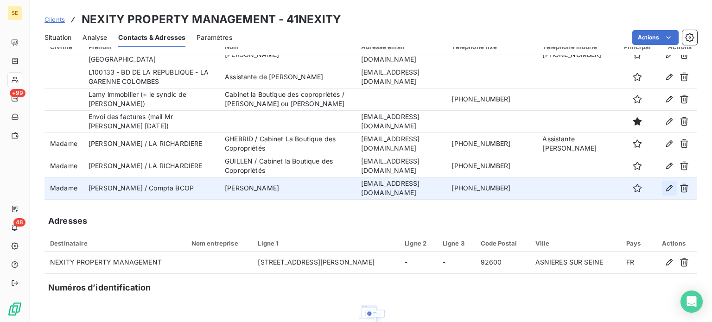
click at [666, 187] on icon "button" at bounding box center [669, 188] width 6 height 6
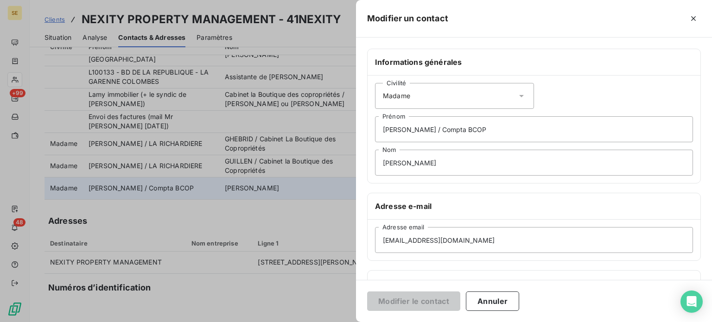
scroll to position [139, 0]
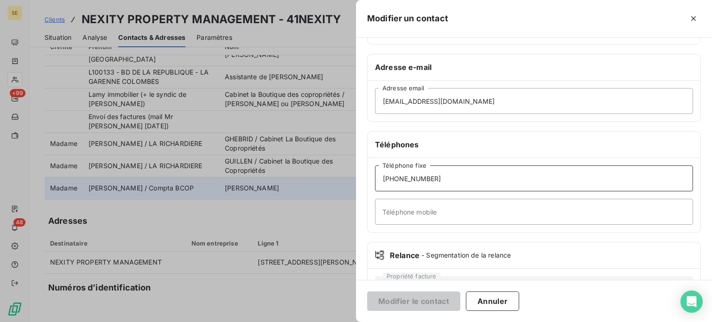
click at [459, 171] on input "[PHONE_NUMBER]" at bounding box center [534, 178] width 318 height 26
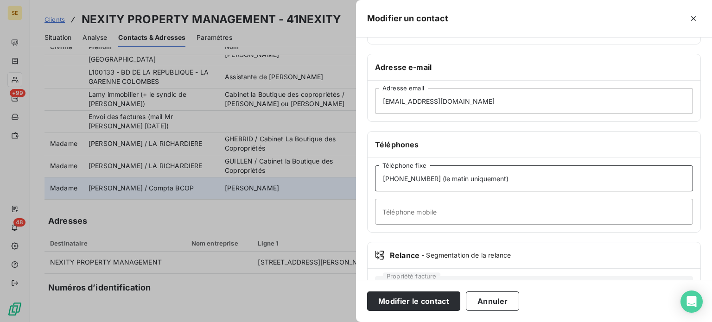
type input "[PHONE_NUMBER] (le matin uniquement)"
click at [367, 291] on button "Modifier le contact" at bounding box center [413, 300] width 93 height 19
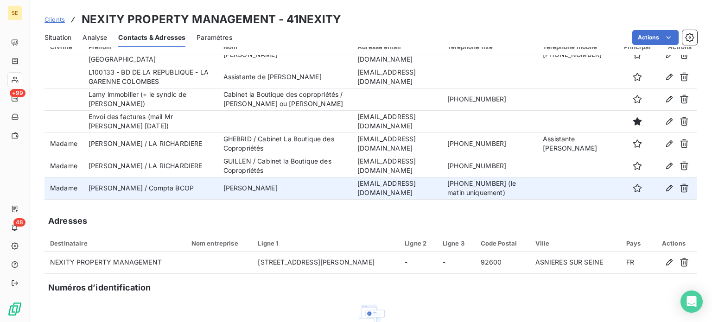
click at [60, 37] on span "Situation" at bounding box center [57, 37] width 27 height 9
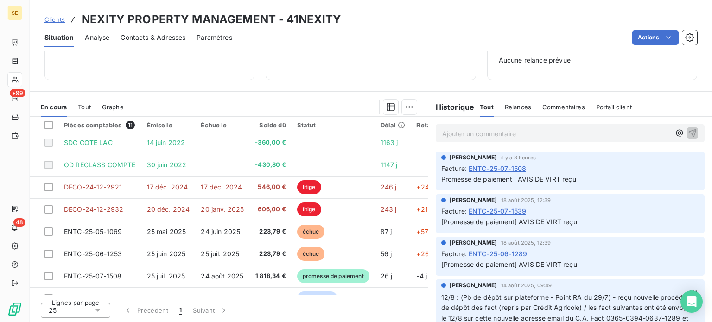
scroll to position [0, 0]
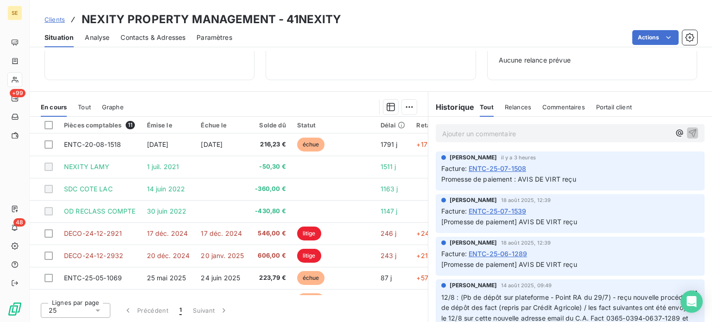
click at [604, 137] on p "Ajouter un commentaire ﻿" at bounding box center [556, 134] width 228 height 12
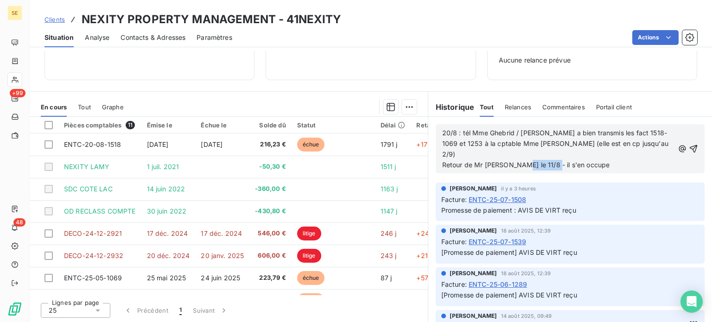
drag, startPoint x: 577, startPoint y: 153, endPoint x: 535, endPoint y: 161, distance: 41.9
click at [535, 161] on div "20/8 : tél Mme Ghebrid / [PERSON_NAME] a bien transmis les fact 1518-1069 et 12…" at bounding box center [569, 148] width 269 height 49
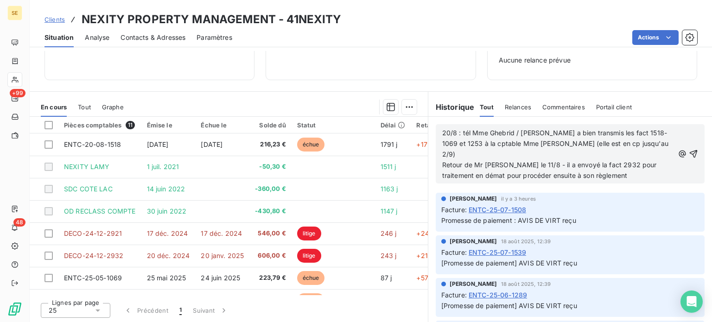
click at [461, 153] on span "20/8 : tél Mme Ghebrid / [PERSON_NAME] a bien transmis les fact 1518-1069 et 12…" at bounding box center [556, 154] width 228 height 50
click at [689, 150] on icon "button" at bounding box center [693, 154] width 8 height 8
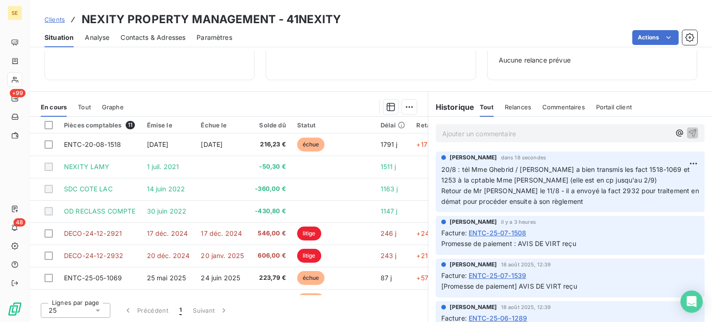
click at [52, 17] on span "Clients" at bounding box center [54, 19] width 20 height 7
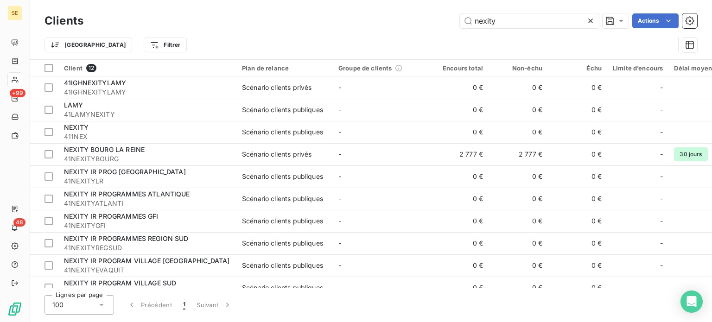
drag, startPoint x: 518, startPoint y: 19, endPoint x: 271, endPoint y: 17, distance: 246.4
click at [271, 17] on div "nexity Actions" at bounding box center [395, 20] width 602 height 15
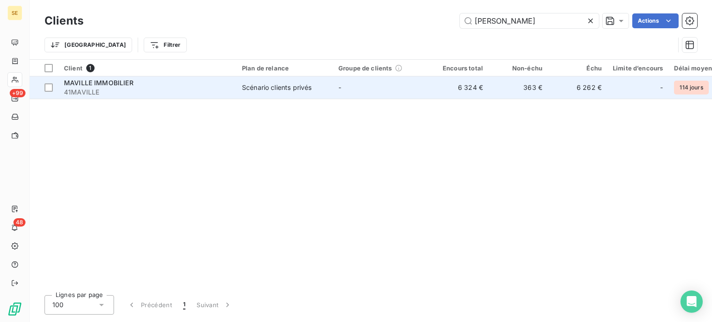
type input "[PERSON_NAME]"
click at [115, 85] on span "MAVILLE IMMOBILIER" at bounding box center [98, 83] width 69 height 8
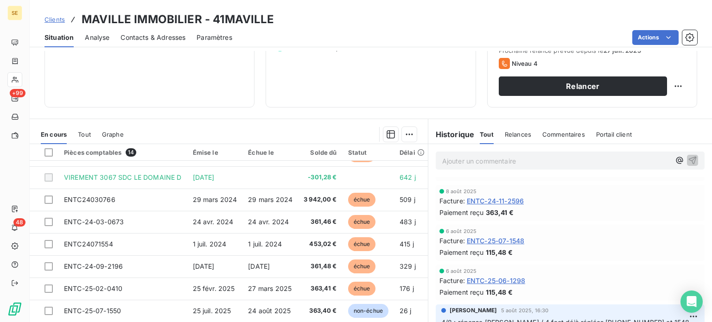
scroll to position [324, 0]
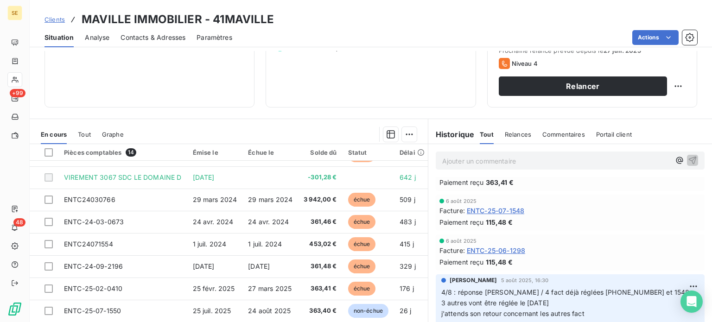
click at [83, 134] on span "Tout" at bounding box center [84, 134] width 13 height 7
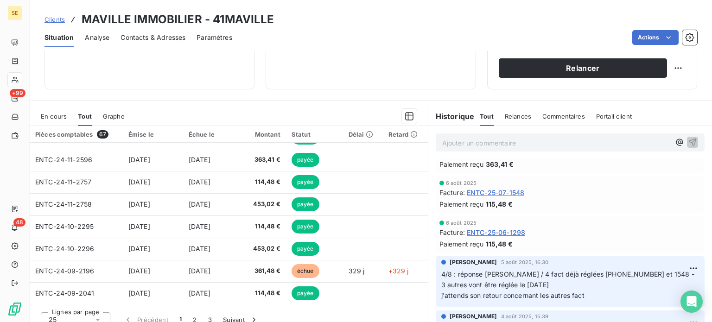
scroll to position [167, 0]
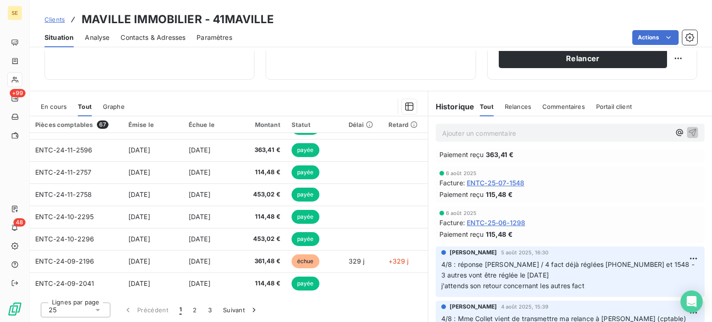
click at [60, 104] on span "En cours" at bounding box center [54, 106] width 26 height 7
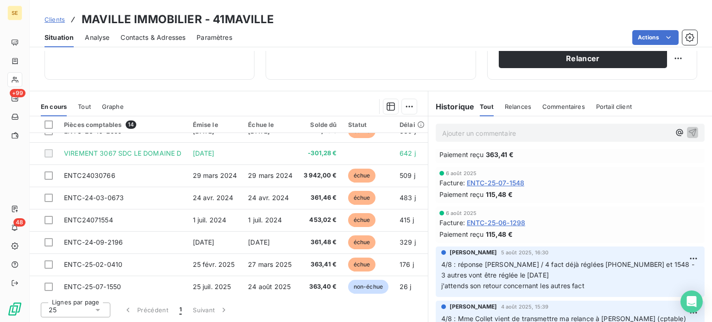
scroll to position [153, 0]
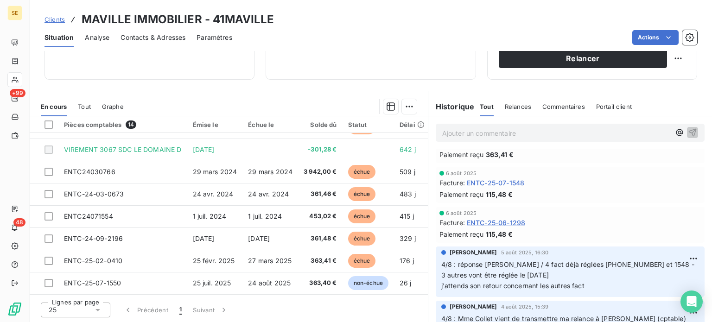
click at [87, 103] on span "Tout" at bounding box center [84, 106] width 13 height 7
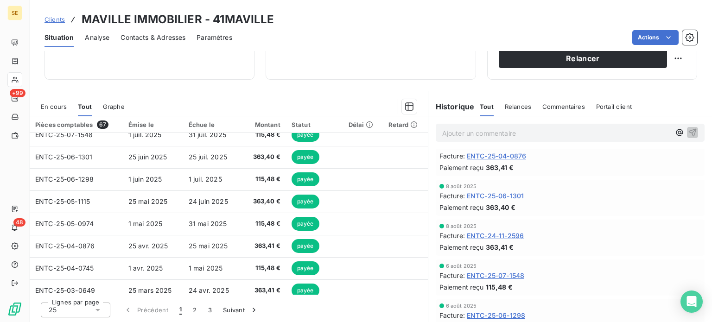
scroll to position [0, 0]
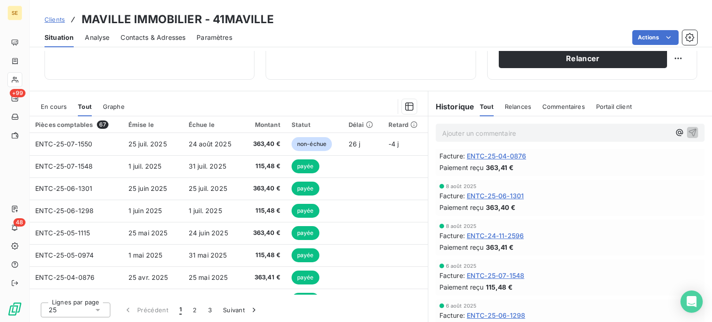
click at [57, 107] on span "En cours" at bounding box center [54, 106] width 26 height 7
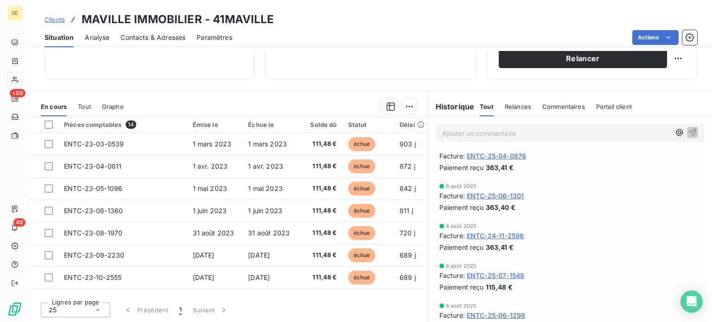
click at [44, 20] on span "Clients" at bounding box center [54, 19] width 20 height 7
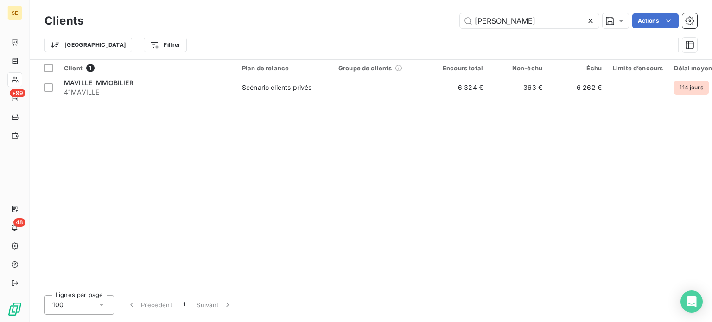
drag, startPoint x: 463, startPoint y: 21, endPoint x: 454, endPoint y: 21, distance: 8.8
click at [454, 21] on div "maville Actions" at bounding box center [395, 20] width 602 height 15
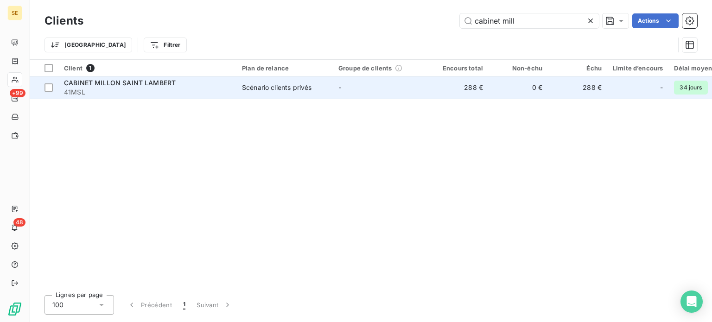
type input "cabinet mill"
click at [289, 88] on div "Scénario clients privés" at bounding box center [276, 87] width 69 height 9
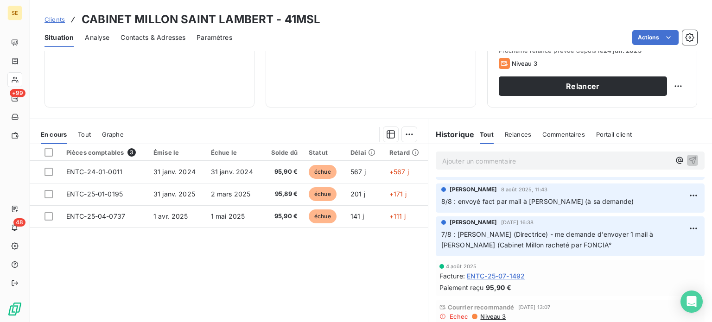
scroll to position [139, 0]
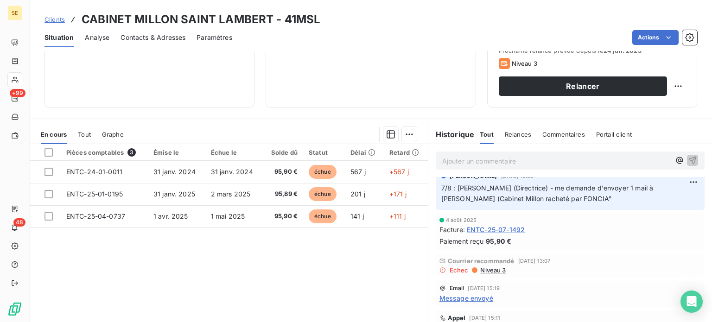
click at [46, 21] on span "Clients" at bounding box center [54, 19] width 20 height 7
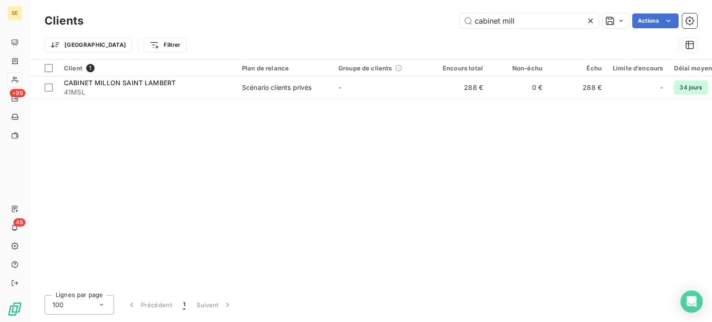
drag, startPoint x: 534, startPoint y: 16, endPoint x: 392, endPoint y: 3, distance: 141.9
click at [393, 3] on div "Clients cabinet mill Actions Trier Filtrer" at bounding box center [371, 29] width 682 height 59
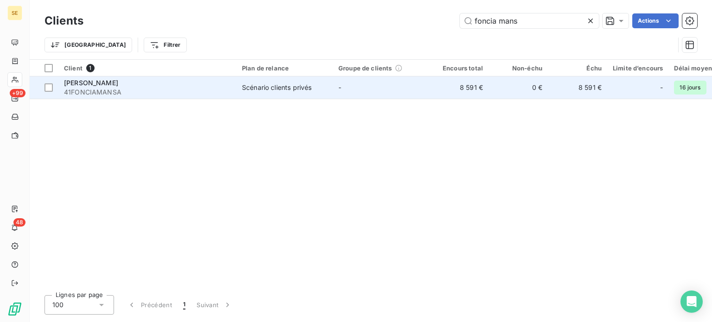
type input "foncia mans"
click at [204, 88] on span "41FONCIAMANSA" at bounding box center [147, 92] width 167 height 9
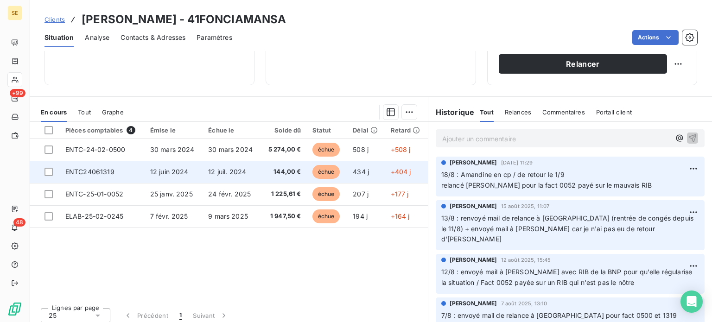
scroll to position [167, 0]
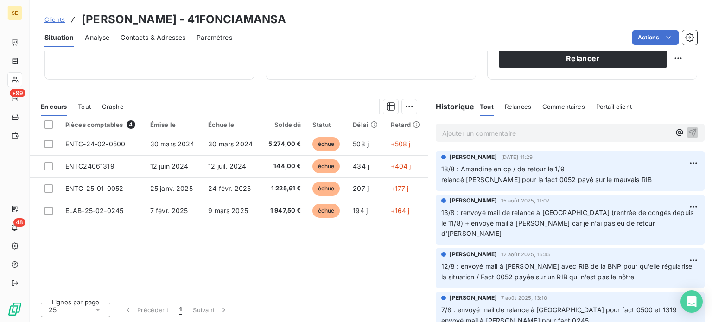
click at [52, 17] on span "Clients" at bounding box center [54, 19] width 20 height 7
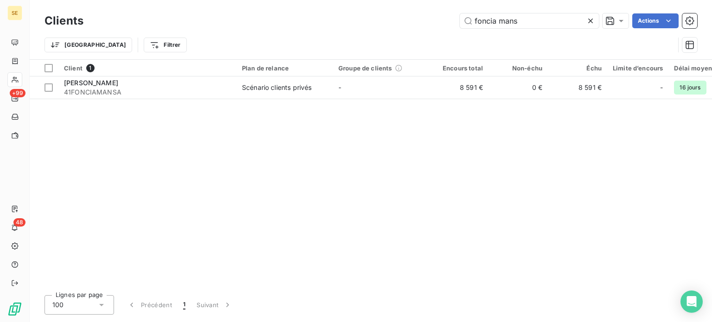
drag, startPoint x: 541, startPoint y: 16, endPoint x: 361, endPoint y: 18, distance: 180.2
click at [361, 18] on div "foncia mans Actions" at bounding box center [395, 20] width 602 height 15
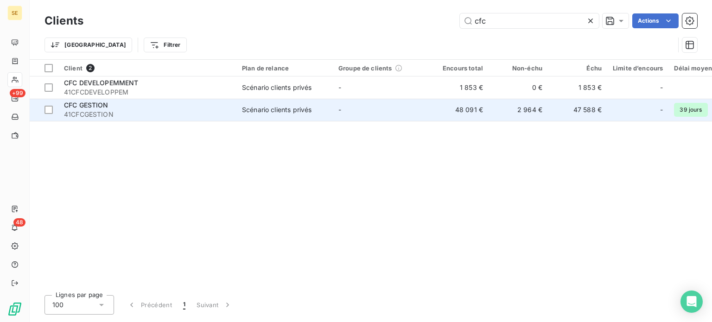
type input "cfc"
click at [90, 106] on span "CFC GESTION" at bounding box center [86, 105] width 44 height 8
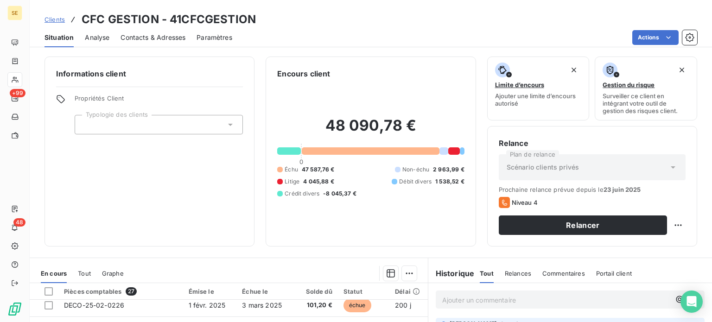
click at [49, 18] on span "Clients" at bounding box center [54, 19] width 20 height 7
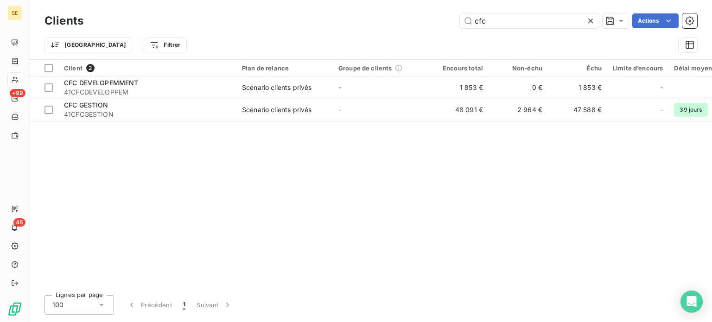
drag, startPoint x: 498, startPoint y: 27, endPoint x: 447, endPoint y: 26, distance: 51.0
click at [447, 26] on div "Clients cfc Actions" at bounding box center [370, 20] width 652 height 19
drag, startPoint x: 528, startPoint y: 18, endPoint x: 318, endPoint y: 25, distance: 210.0
click at [318, 25] on div "cfc Actions" at bounding box center [395, 20] width 602 height 15
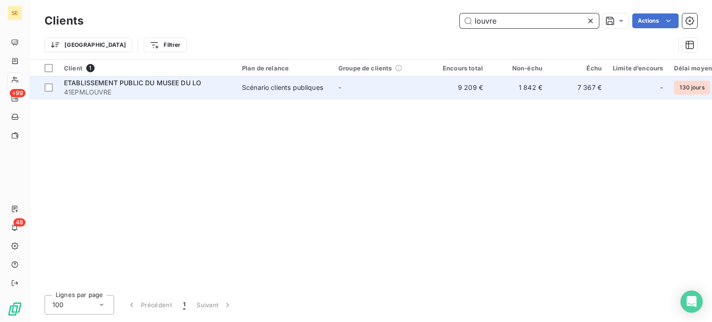
type input "louvre"
click at [202, 85] on div "ETABLISSEMENT PUBLIC DU MUSEE DU LO" at bounding box center [147, 82] width 167 height 9
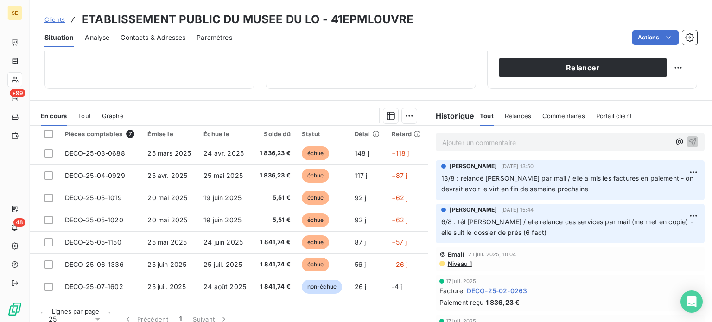
scroll to position [167, 0]
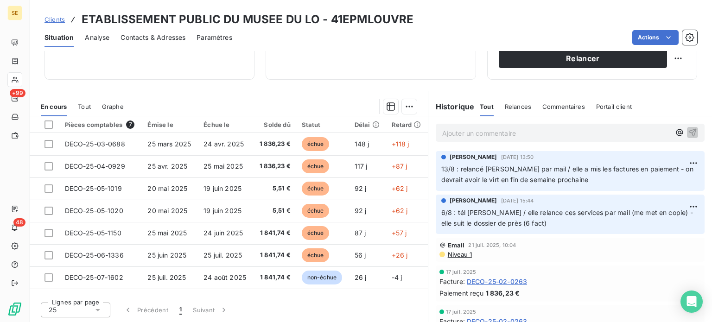
click at [57, 17] on span "Clients" at bounding box center [54, 19] width 20 height 7
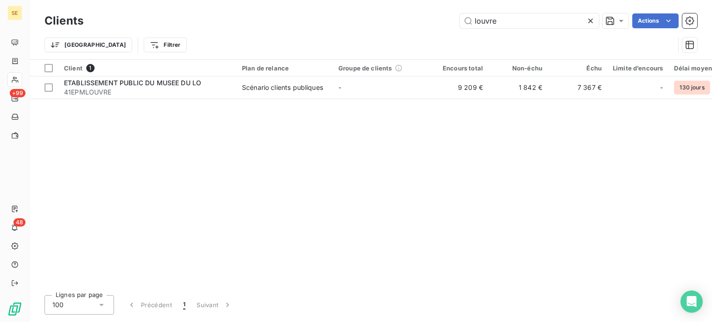
drag, startPoint x: 510, startPoint y: 25, endPoint x: 441, endPoint y: 24, distance: 69.5
click at [441, 24] on div "louvre Actions" at bounding box center [395, 20] width 602 height 15
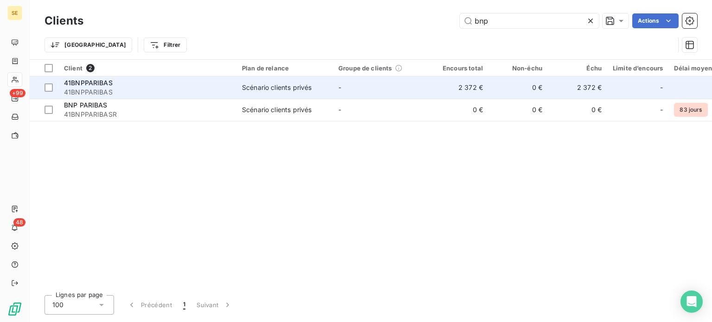
type input "bnp"
click at [140, 94] on span "41BNPPARIBAS" at bounding box center [147, 92] width 167 height 9
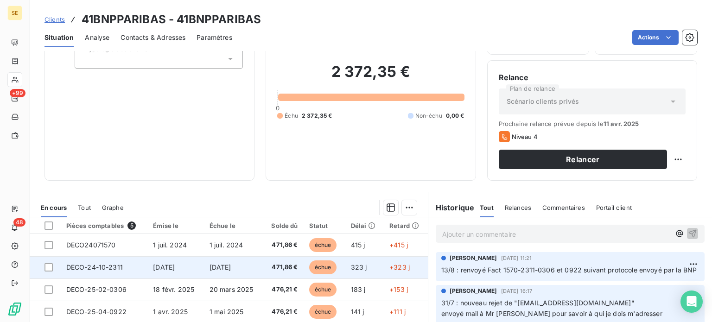
scroll to position [167, 0]
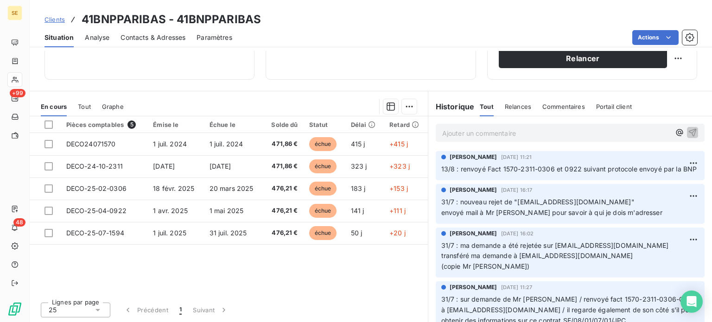
click at [48, 20] on span "Clients" at bounding box center [54, 19] width 20 height 7
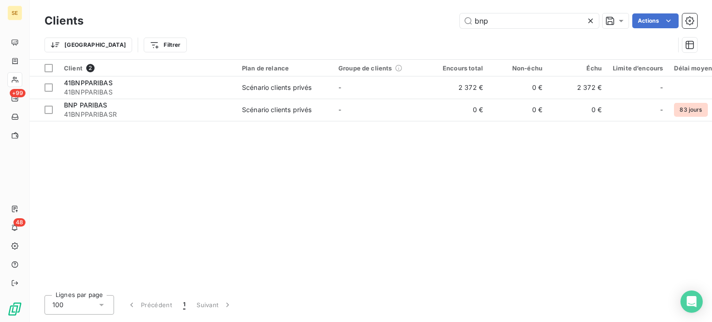
drag, startPoint x: 504, startPoint y: 22, endPoint x: 376, endPoint y: 23, distance: 127.4
click at [376, 23] on div "bnp Actions" at bounding box center [395, 20] width 602 height 15
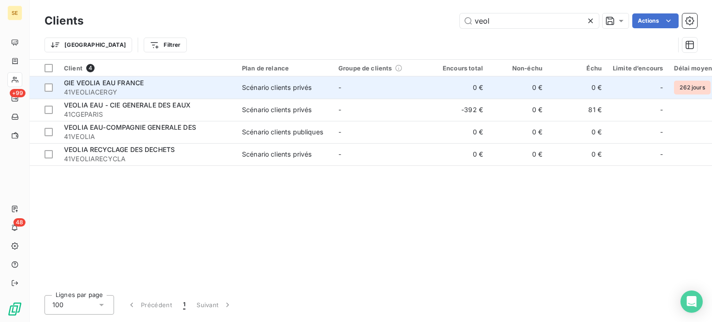
type input "veol"
click at [128, 87] on div "GIE VEOLIA EAU FRANCE" at bounding box center [147, 82] width 167 height 9
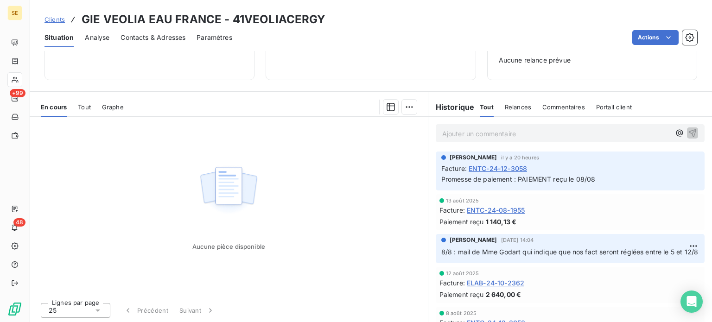
scroll to position [46, 0]
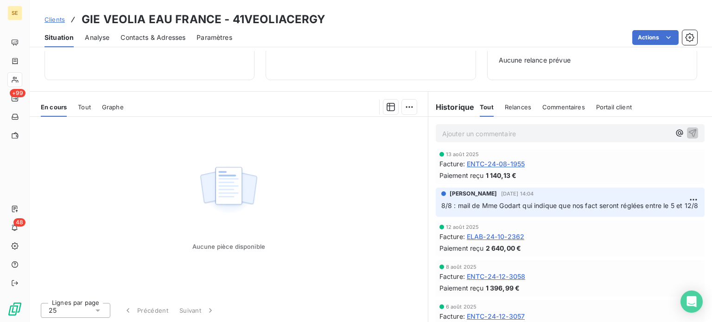
click at [50, 19] on span "Clients" at bounding box center [54, 19] width 20 height 7
